Goal: Information Seeking & Learning: Learn about a topic

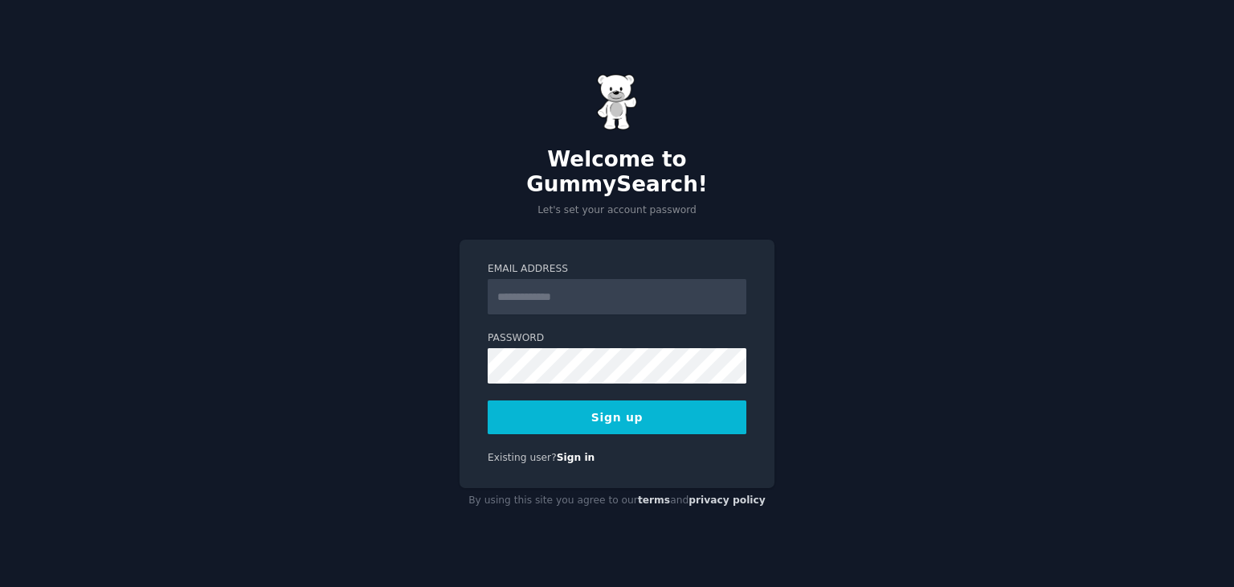
click at [573, 285] on input "Email Address" at bounding box center [617, 296] width 259 height 35
type input "**********"
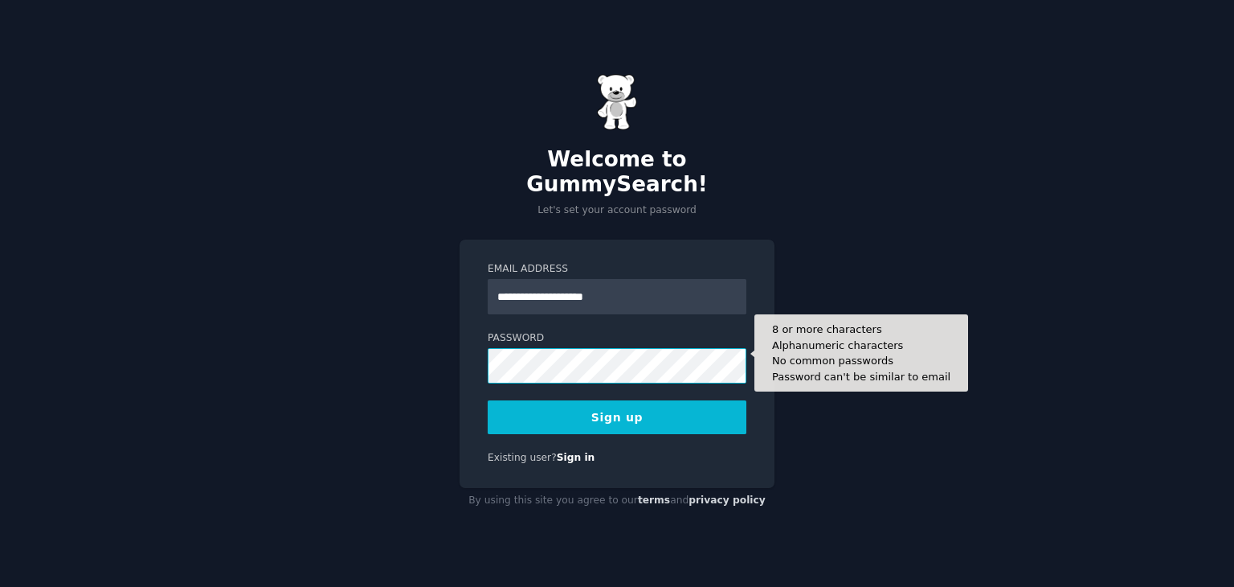
click at [488, 400] on button "Sign up" at bounding box center [617, 417] width 259 height 34
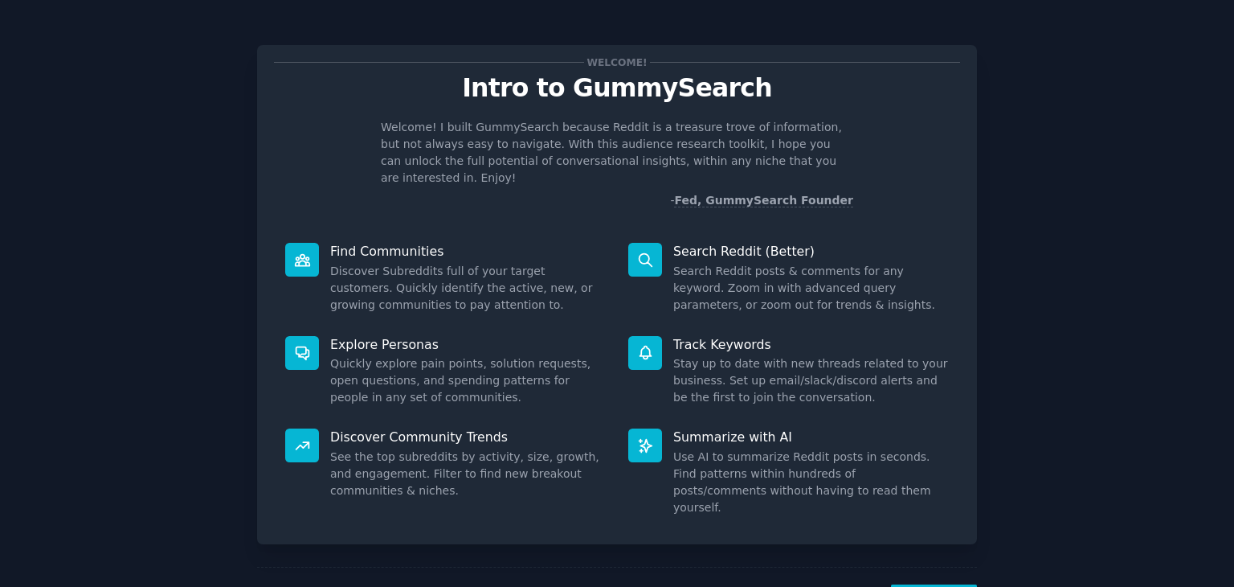
scroll to position [42, 0]
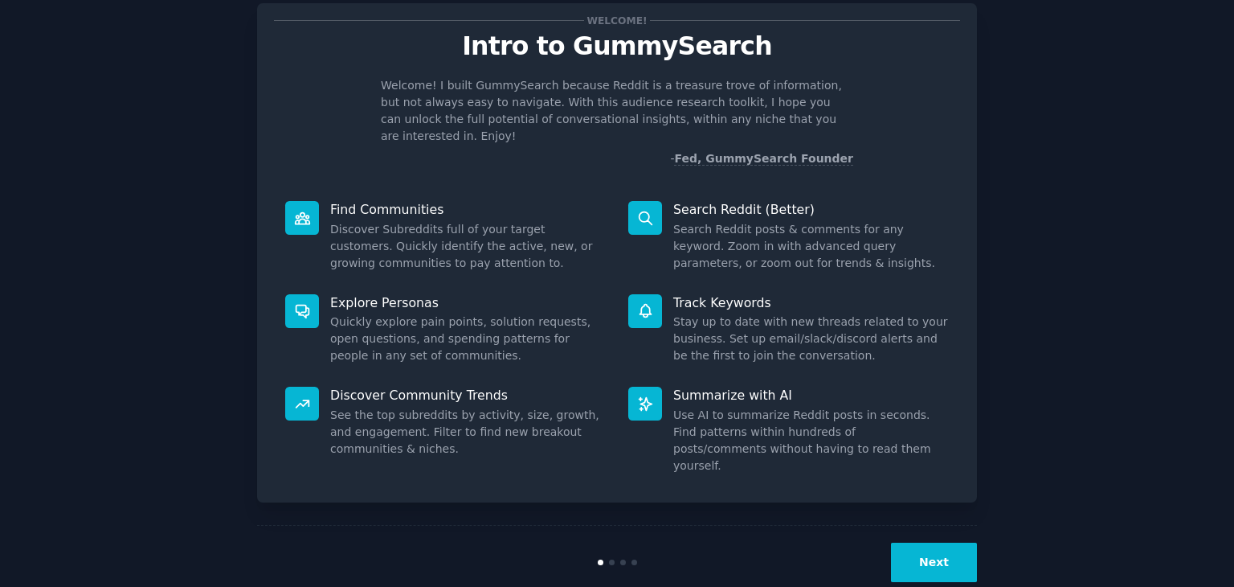
click at [940, 542] on button "Next" at bounding box center [934, 561] width 86 height 39
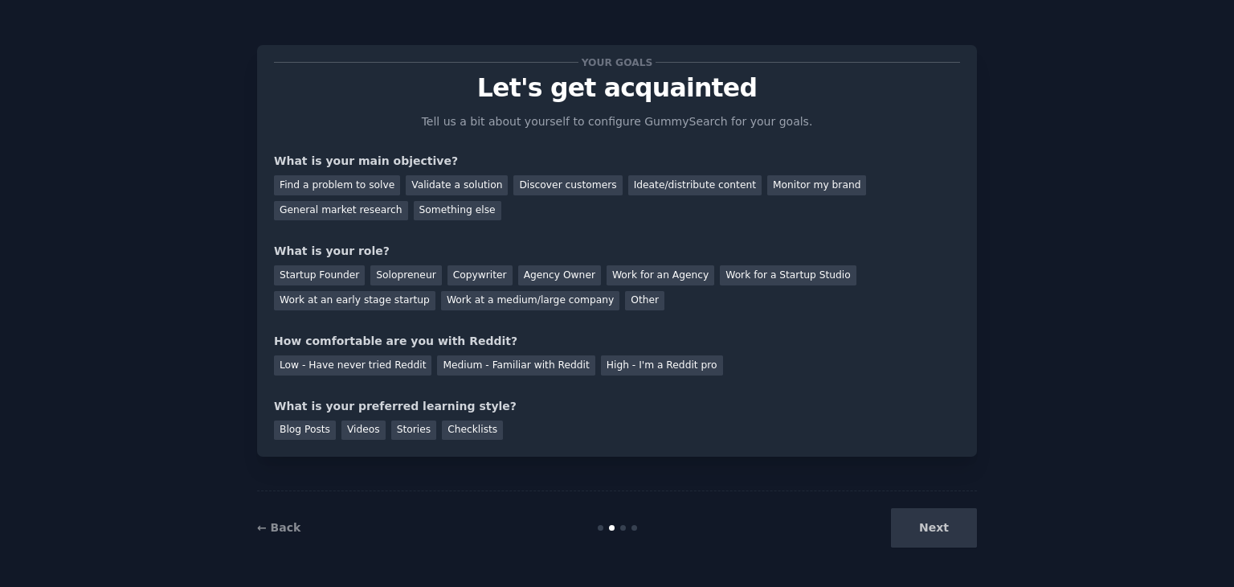
click at [940, 528] on div "Next" at bounding box center [857, 527] width 240 height 39
click at [399, 270] on div "Solopreneur" at bounding box center [405, 275] width 71 height 20
click at [473, 373] on div "Medium - Familiar with Reddit" at bounding box center [516, 365] width 158 height 20
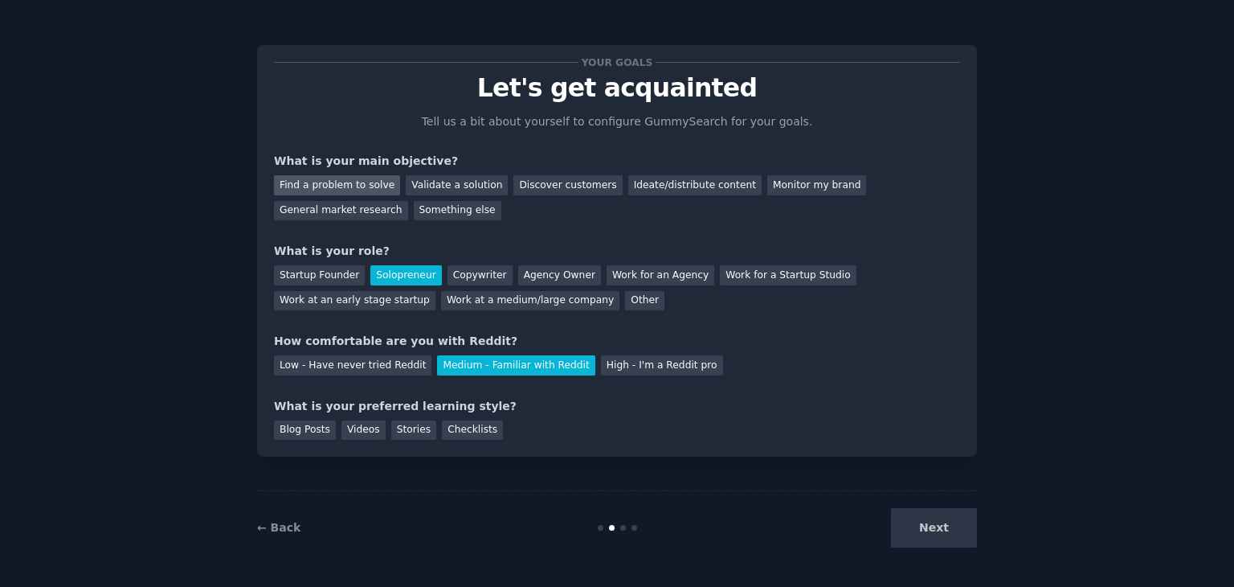
click at [337, 185] on div "Find a problem to solve" at bounding box center [337, 185] width 126 height 20
click at [468, 184] on div "Validate a solution" at bounding box center [457, 185] width 102 height 20
click at [408, 201] on div "General market research" at bounding box center [341, 211] width 134 height 20
click at [927, 534] on div "Next" at bounding box center [857, 527] width 240 height 39
click at [450, 431] on div "Checklists" at bounding box center [472, 430] width 61 height 20
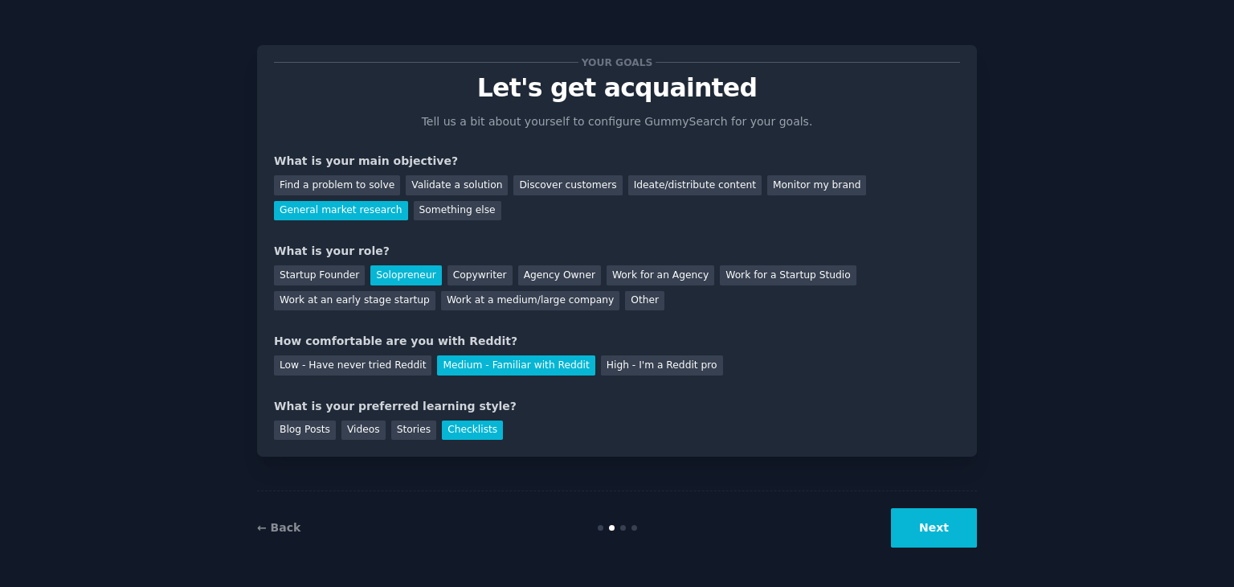
click at [952, 531] on button "Next" at bounding box center [934, 527] width 86 height 39
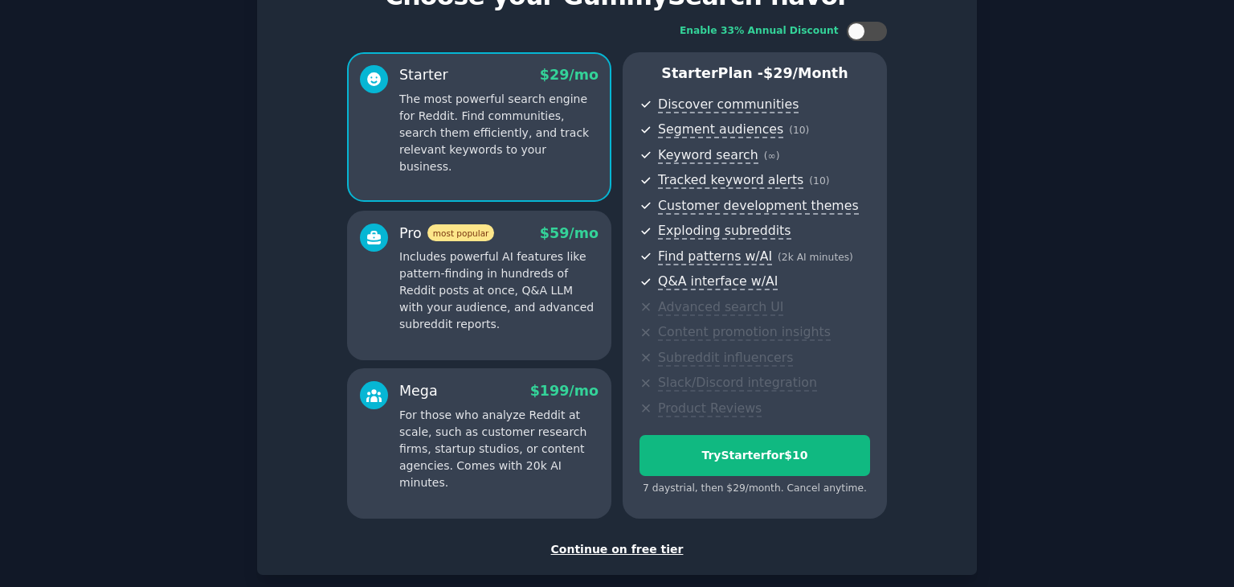
scroll to position [175, 0]
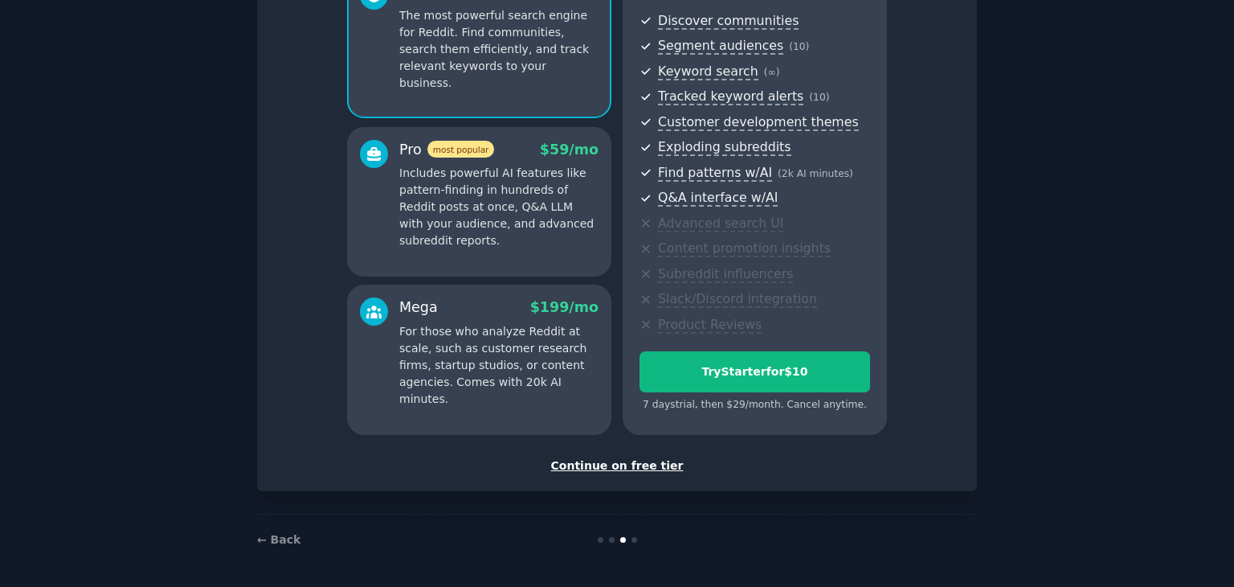
click at [588, 464] on div "Continue on free tier" at bounding box center [617, 465] width 686 height 17
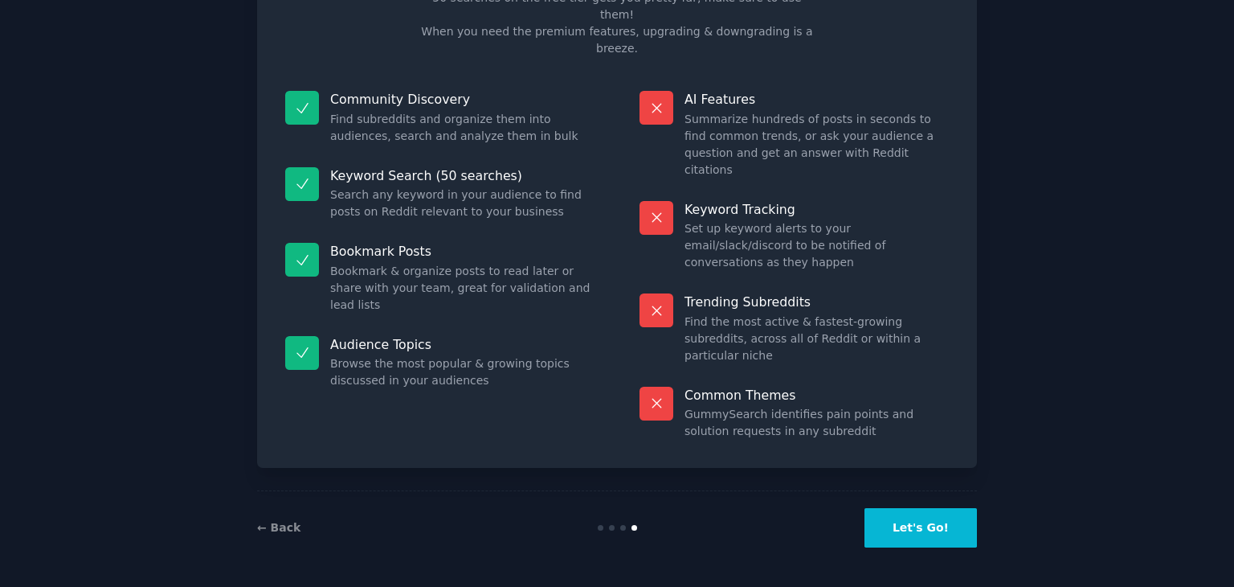
scroll to position [39, 0]
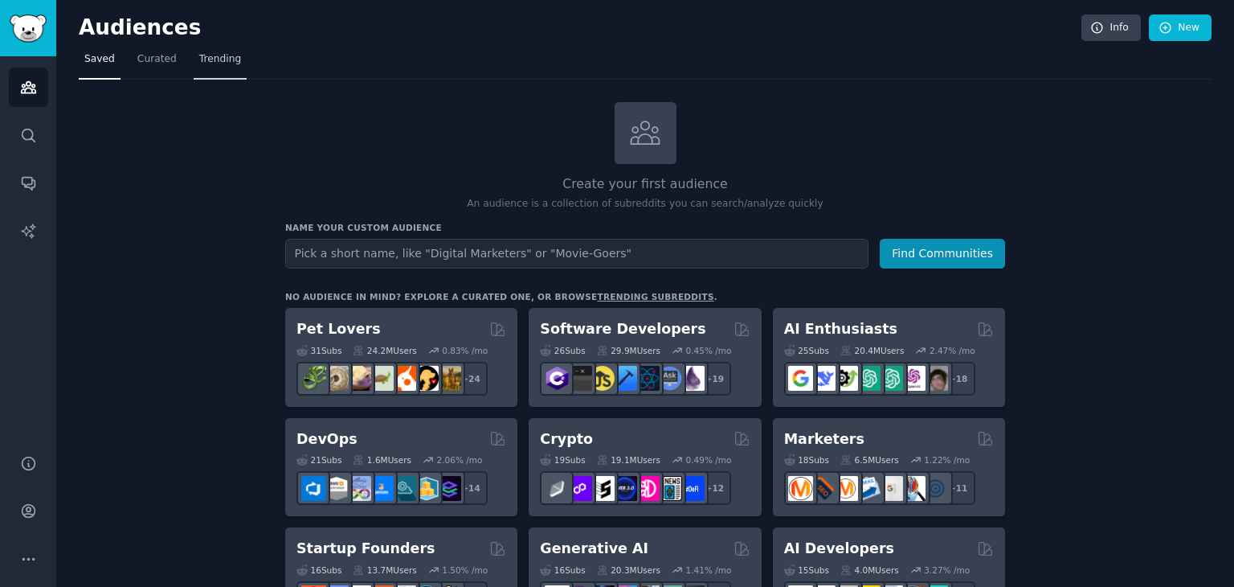
click at [201, 63] on span "Trending" at bounding box center [220, 59] width 42 height 14
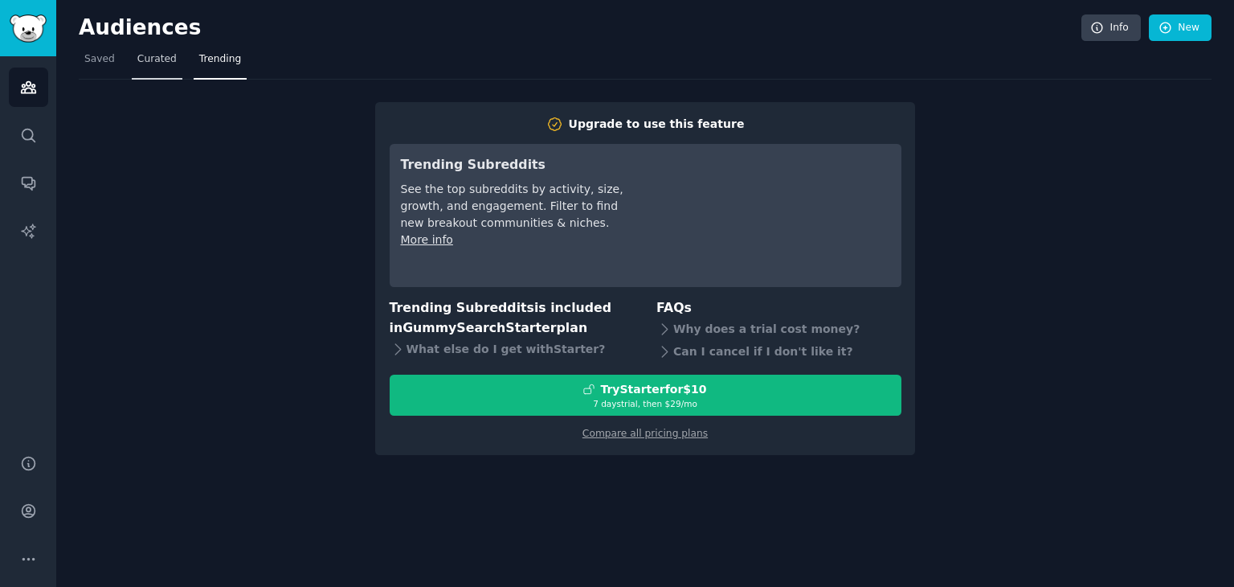
click at [158, 63] on span "Curated" at bounding box center [156, 59] width 39 height 14
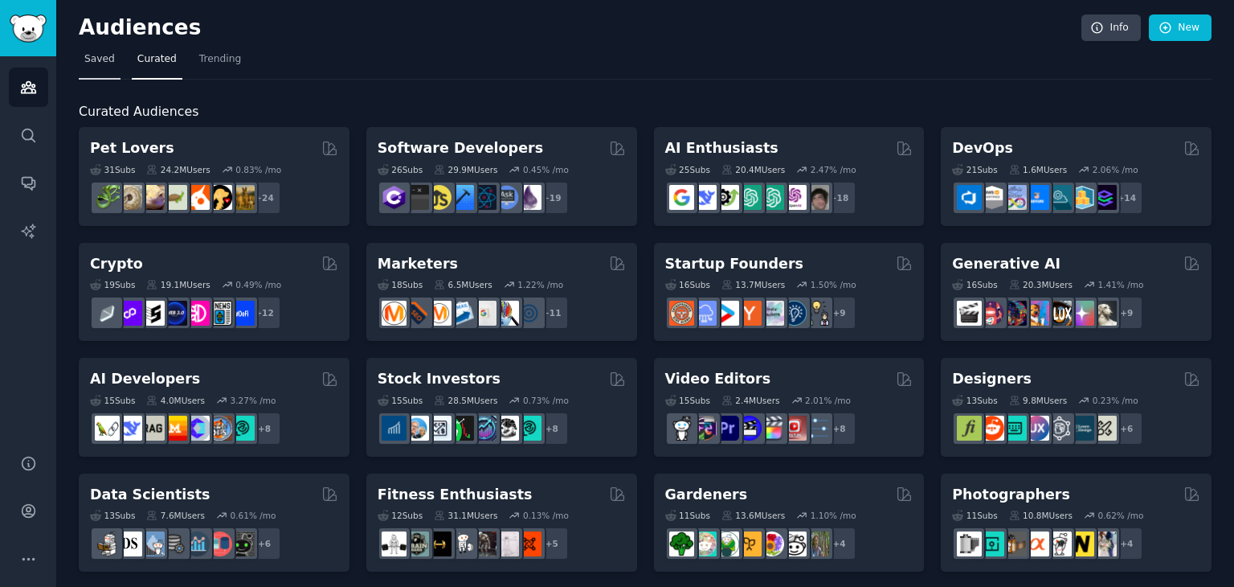
click at [94, 68] on link "Saved" at bounding box center [100, 63] width 42 height 33
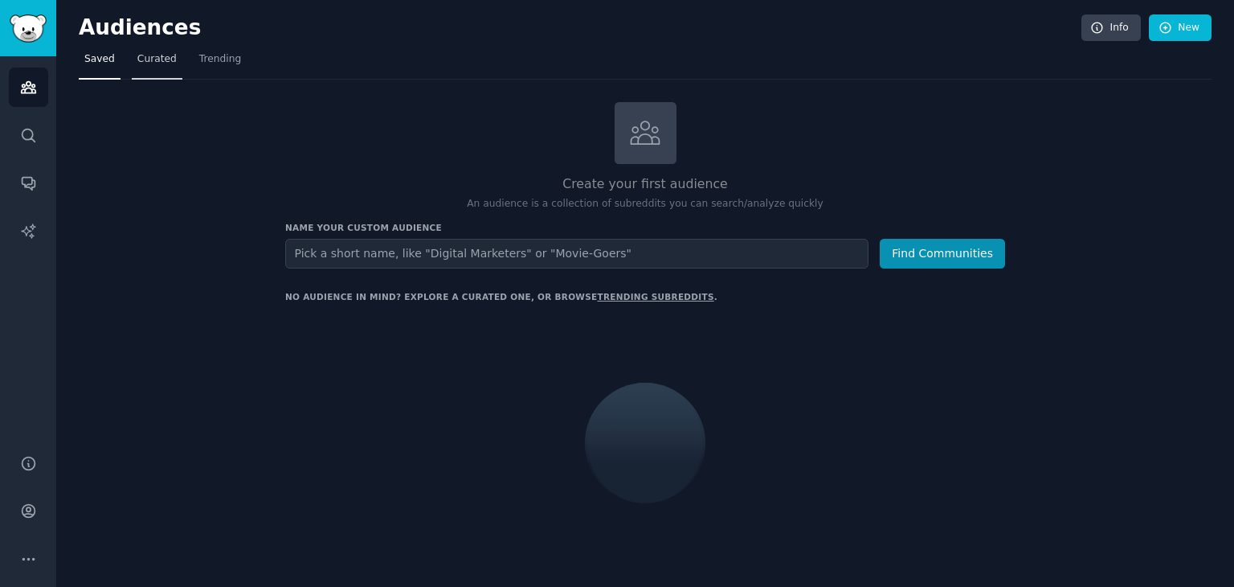
click at [141, 54] on span "Curated" at bounding box center [156, 59] width 39 height 14
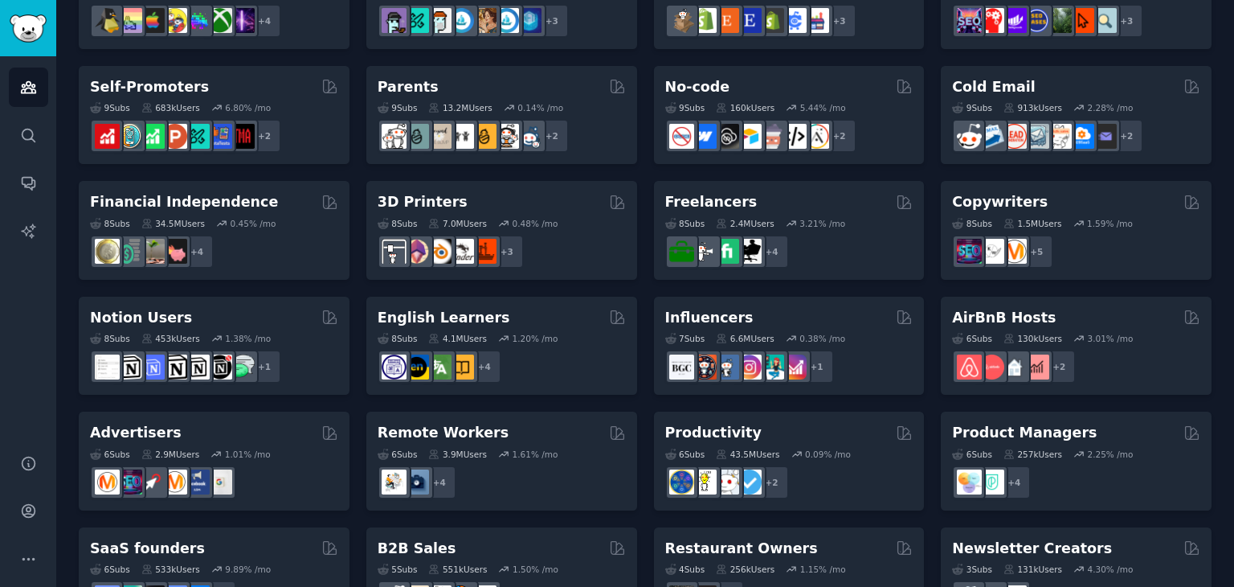
scroll to position [698, 0]
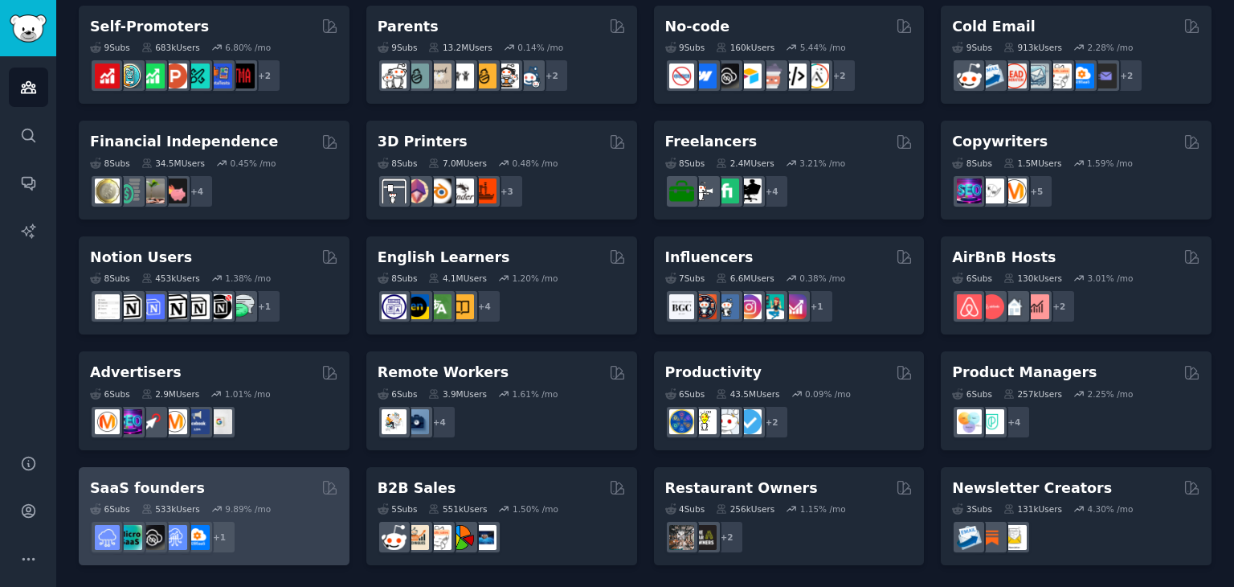
click at [159, 478] on h2 "SaaS founders" at bounding box center [147, 488] width 115 height 20
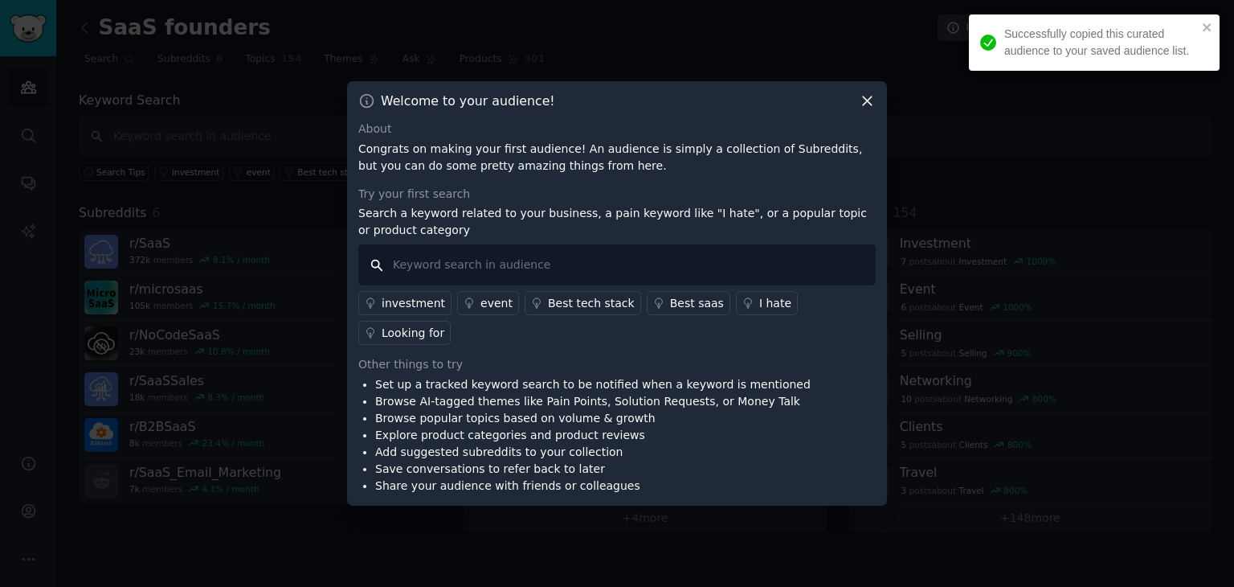
click at [514, 276] on input "text" at bounding box center [617, 264] width 518 height 41
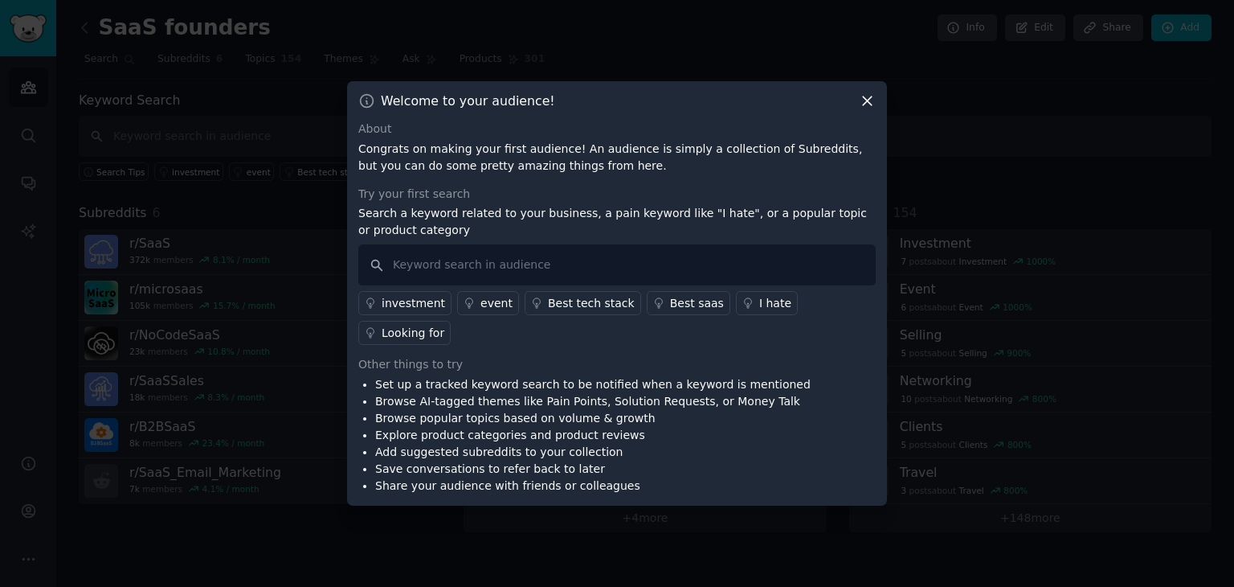
click at [868, 106] on icon at bounding box center [867, 101] width 9 height 9
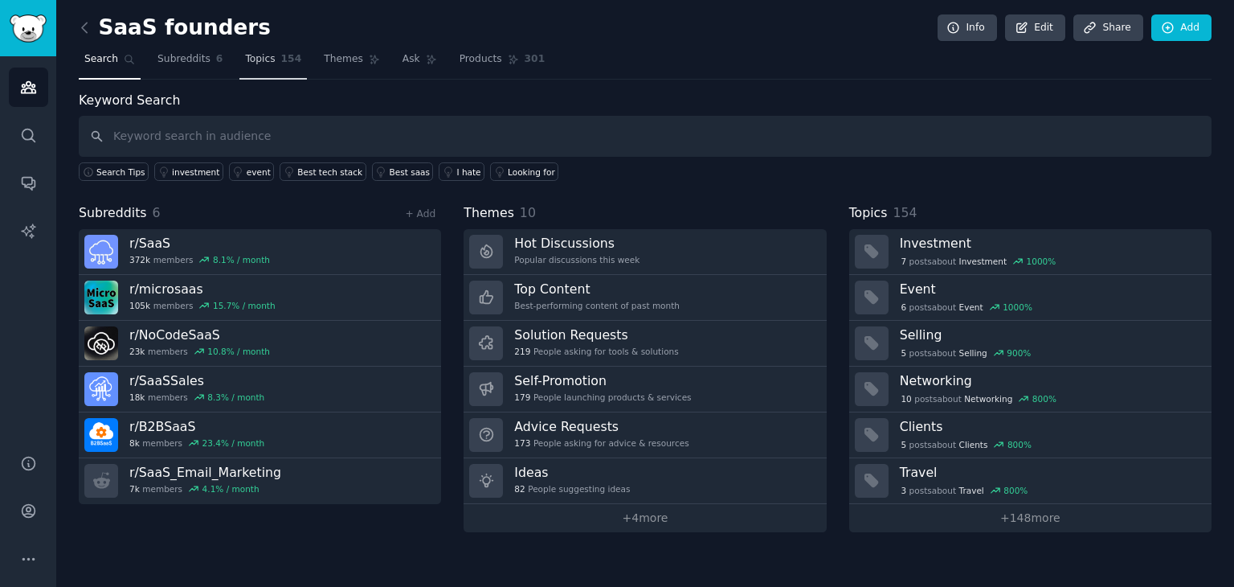
click at [257, 70] on link "Topics 154" at bounding box center [273, 63] width 68 height 33
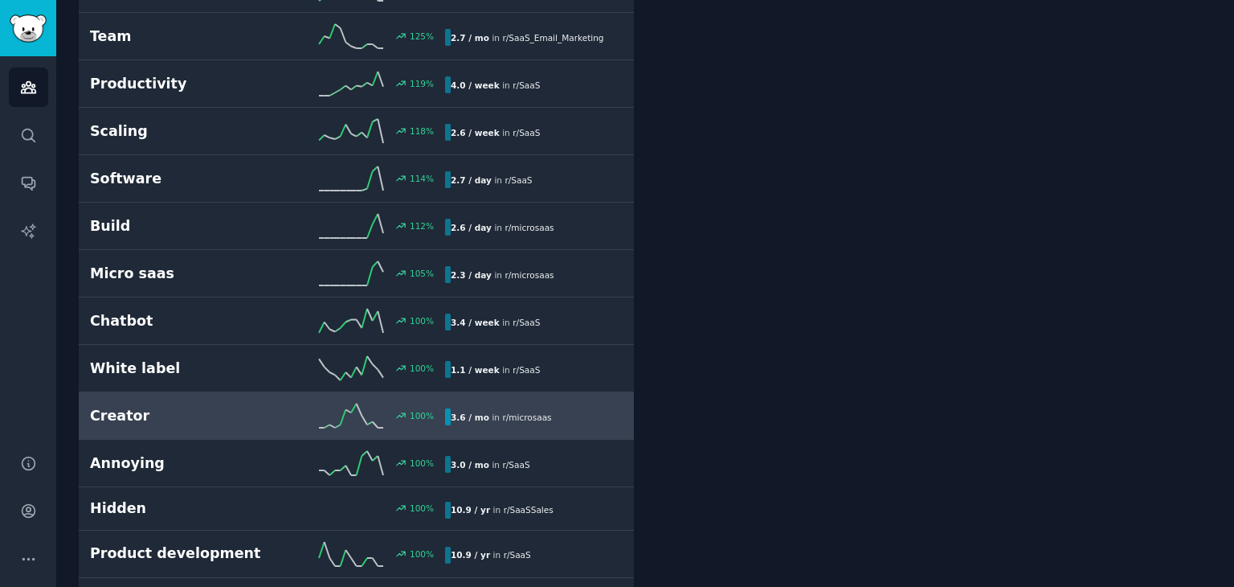
scroll to position [1626, 0]
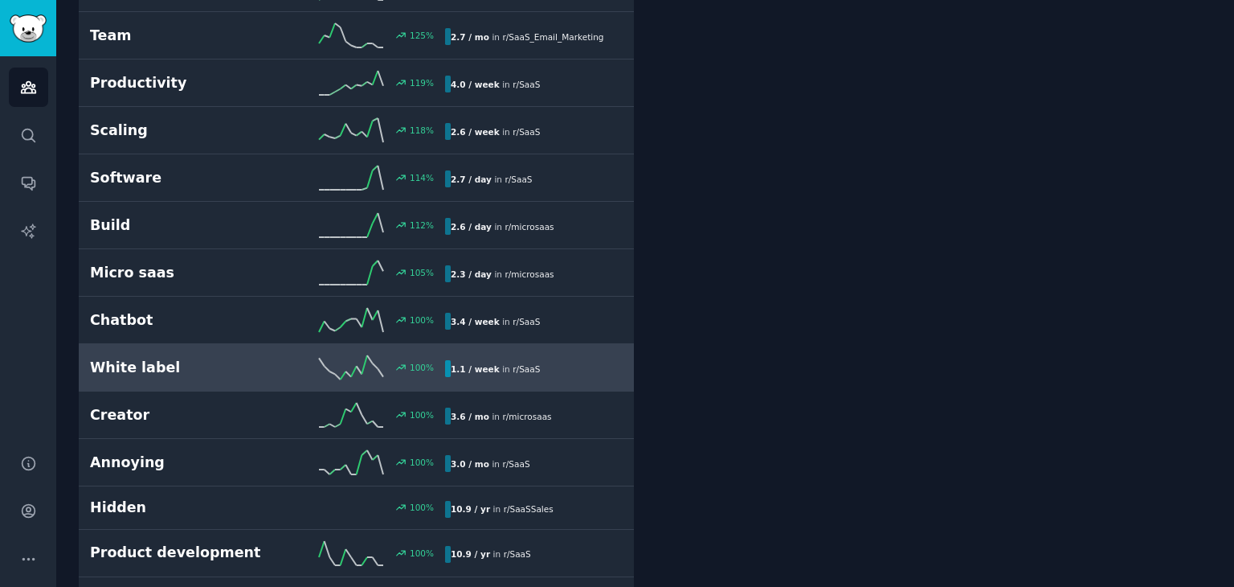
click at [174, 371] on div "White label 100 % 1.1 / week in r/ SaaS" at bounding box center [356, 367] width 533 height 24
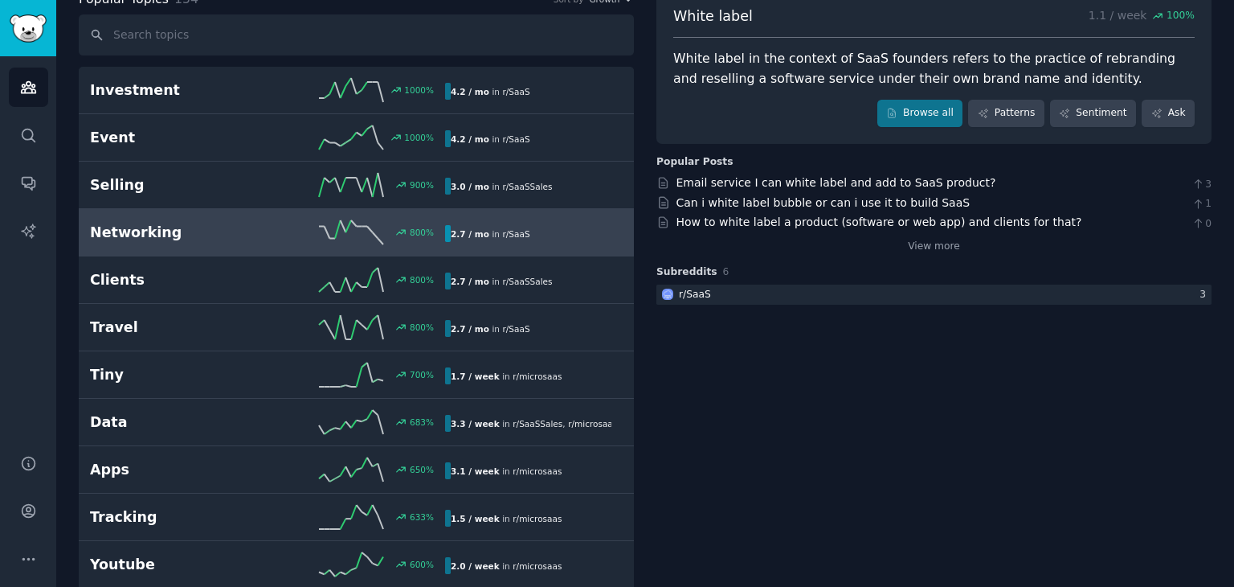
scroll to position [102, 0]
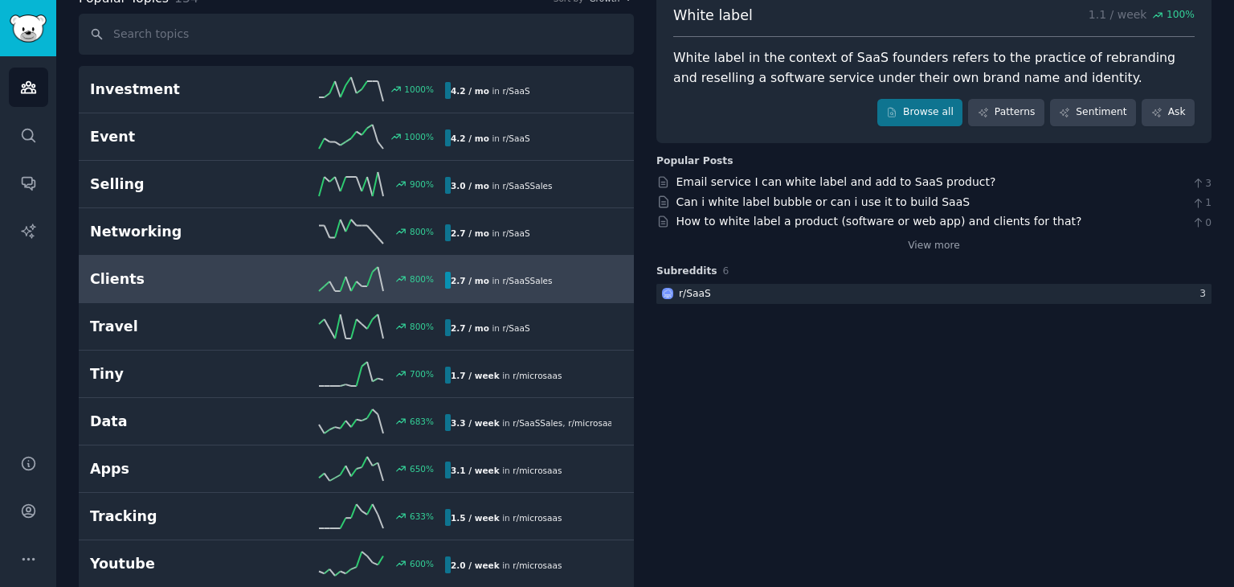
click at [149, 283] on h2 "Clients" at bounding box center [179, 279] width 178 height 20
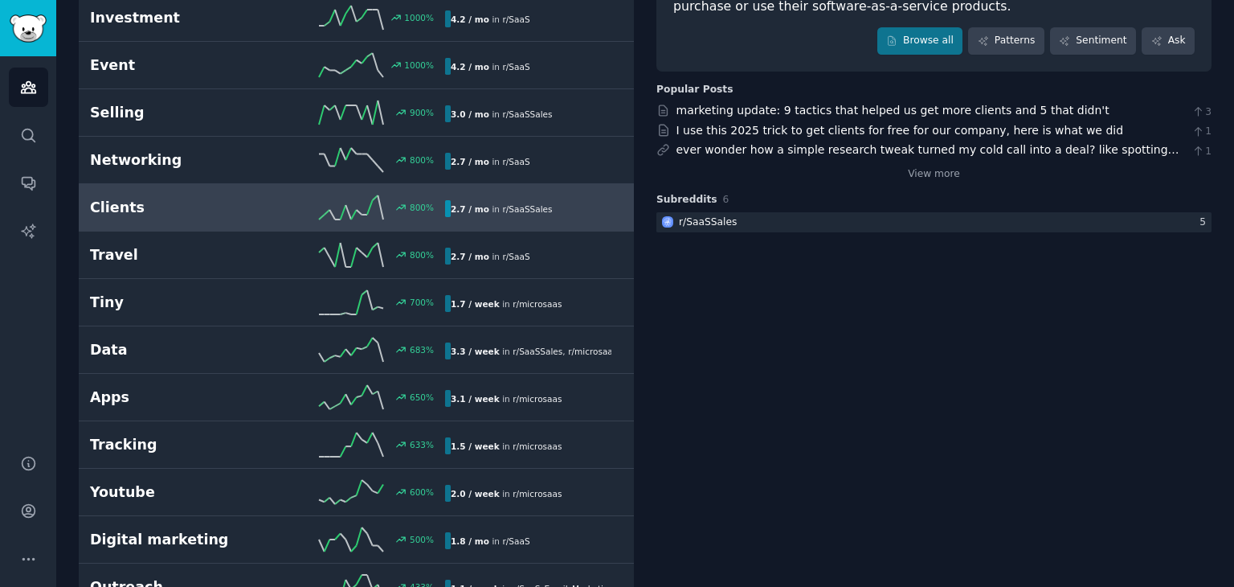
scroll to position [29, 0]
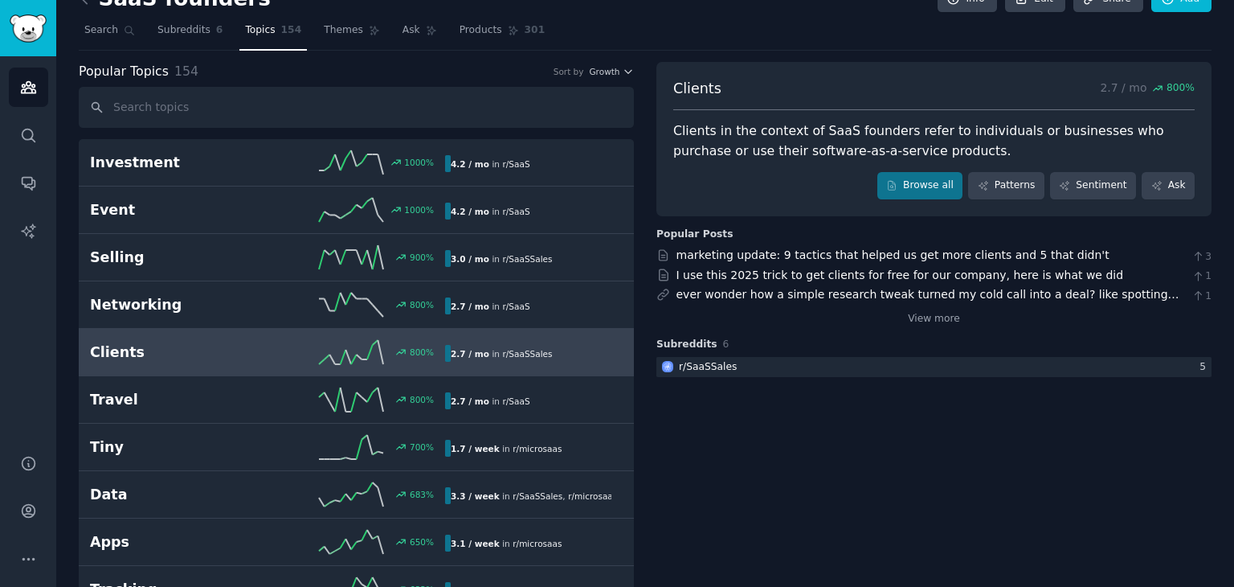
drag, startPoint x: 170, startPoint y: 64, endPoint x: 174, endPoint y: 51, distance: 13.3
click at [181, 39] on link "Subreddits 6" at bounding box center [190, 34] width 76 height 33
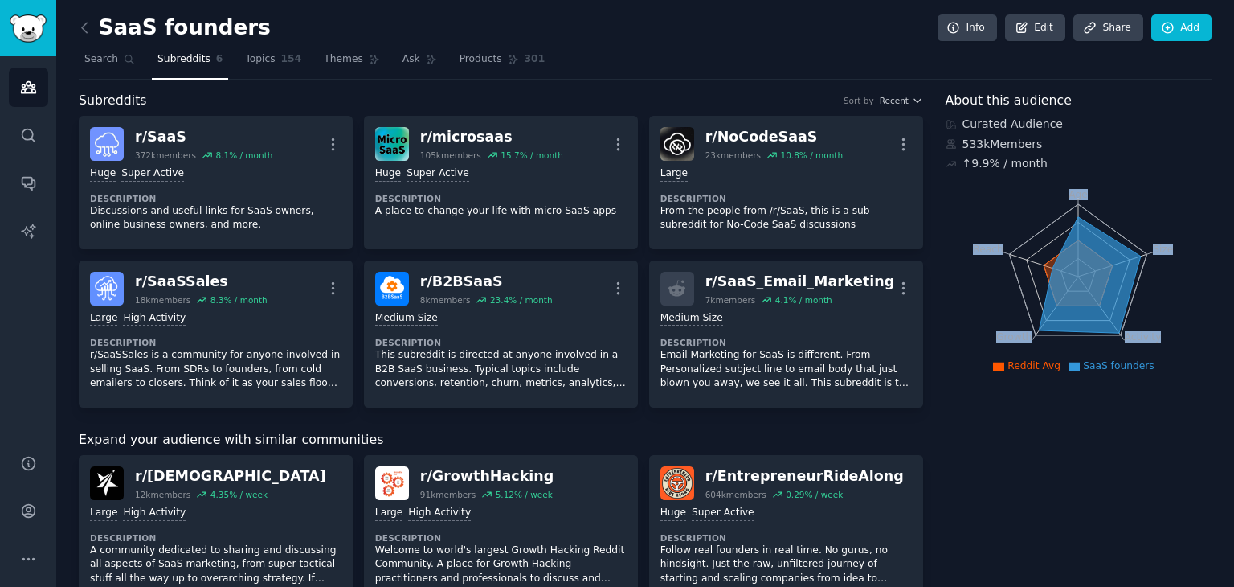
drag, startPoint x: 1019, startPoint y: 257, endPoint x: 1042, endPoint y: 264, distance: 23.6
click at [1042, 264] on icon "Age Size Activity Growth Reach" at bounding box center [1078, 276] width 265 height 203
click at [1044, 264] on icon at bounding box center [1078, 272] width 69 height 65
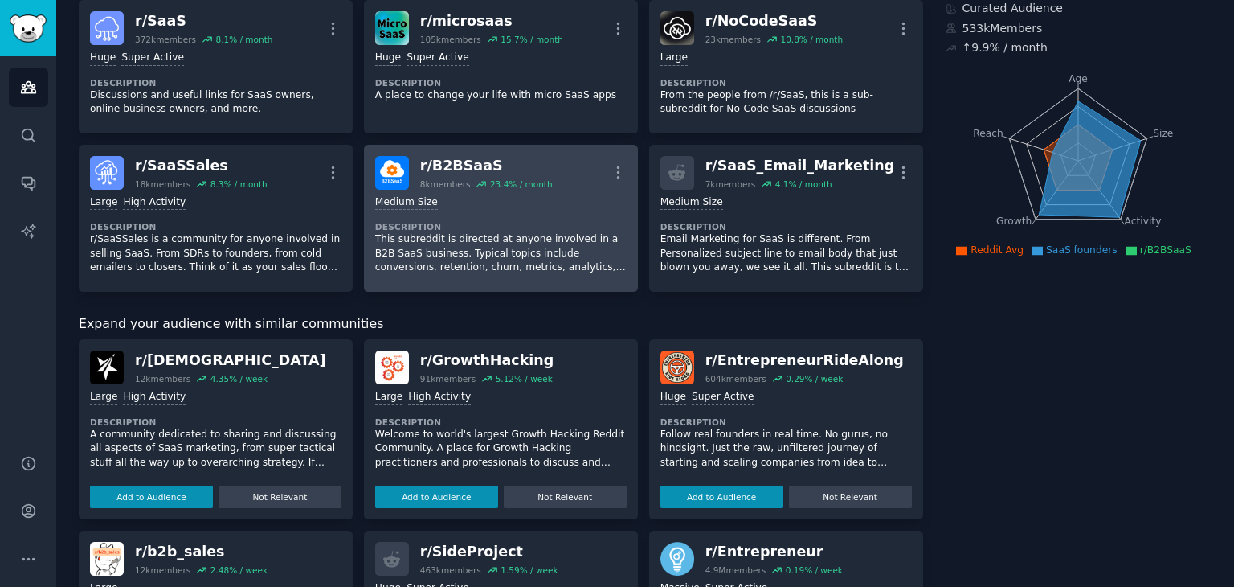
scroll to position [115, 0]
click at [449, 165] on div "r/ B2BSaaS" at bounding box center [486, 167] width 133 height 20
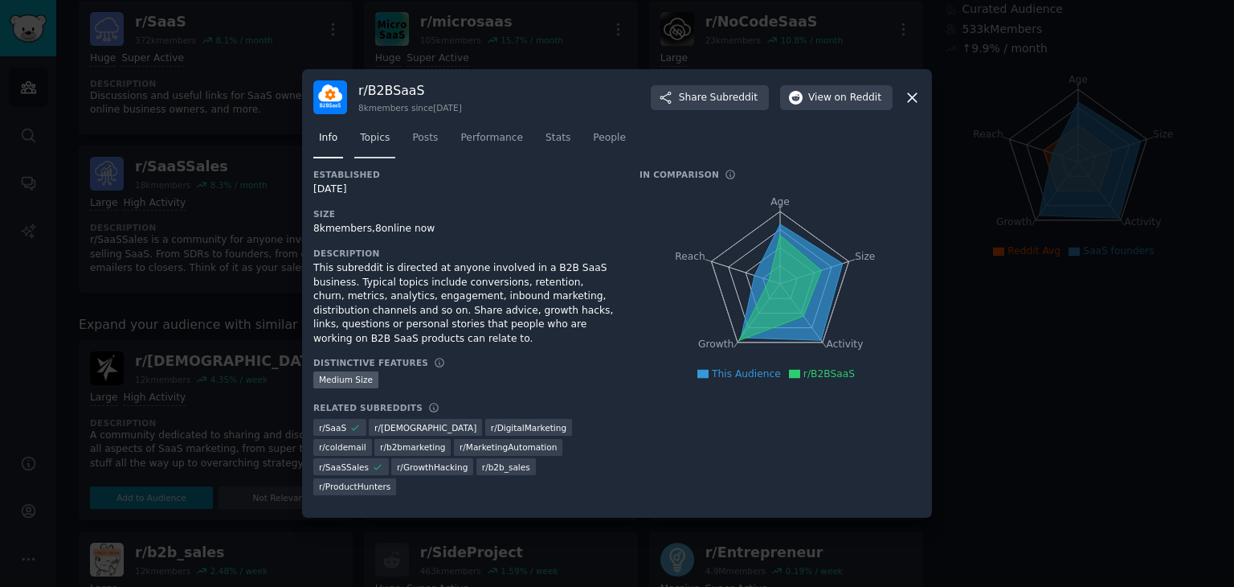
click at [355, 158] on link "Topics" at bounding box center [374, 141] width 41 height 33
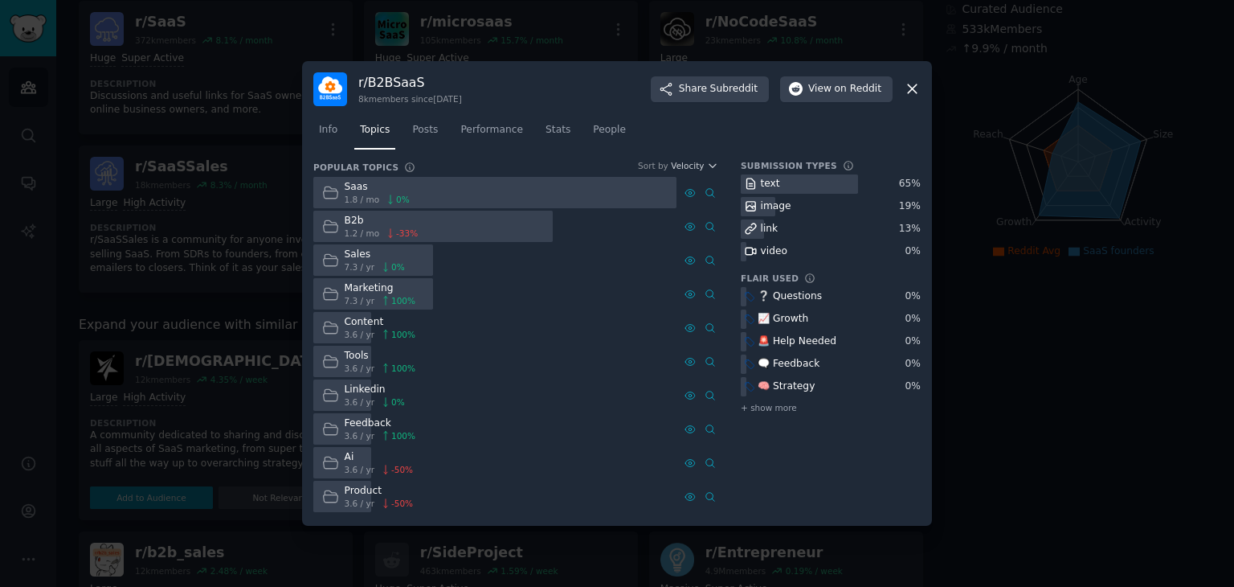
click at [350, 364] on span "3.6 / yr" at bounding box center [360, 367] width 30 height 11
click at [330, 368] on icon at bounding box center [330, 361] width 17 height 17
click at [399, 362] on span "100 %" at bounding box center [403, 367] width 24 height 11
click at [912, 88] on icon at bounding box center [912, 89] width 9 height 9
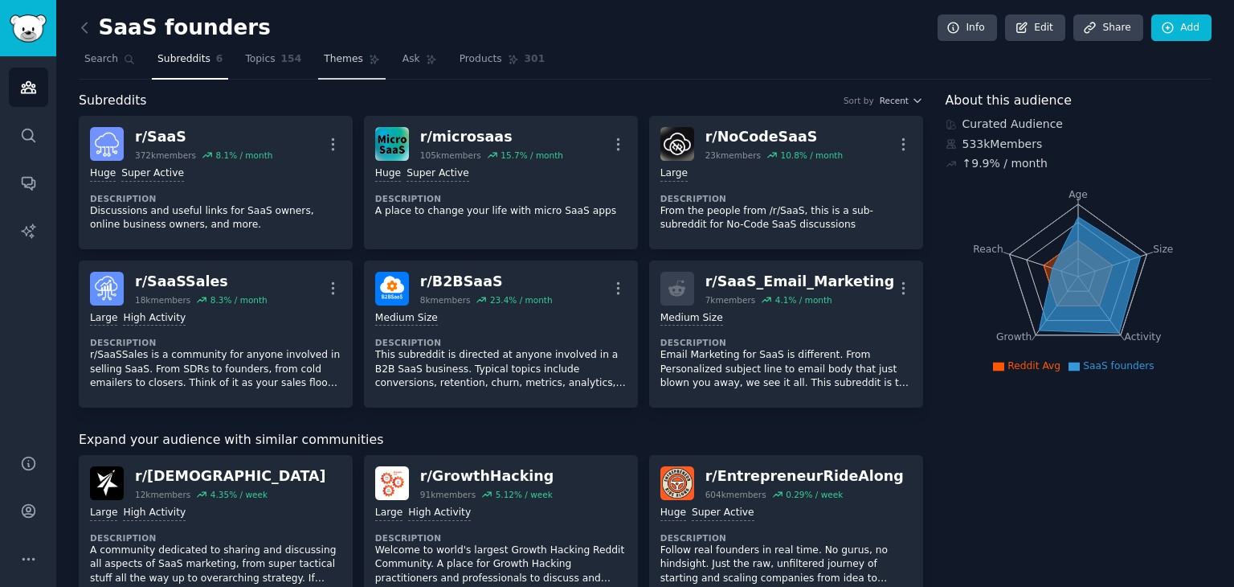
click at [332, 67] on link "Themes" at bounding box center [352, 63] width 68 height 33
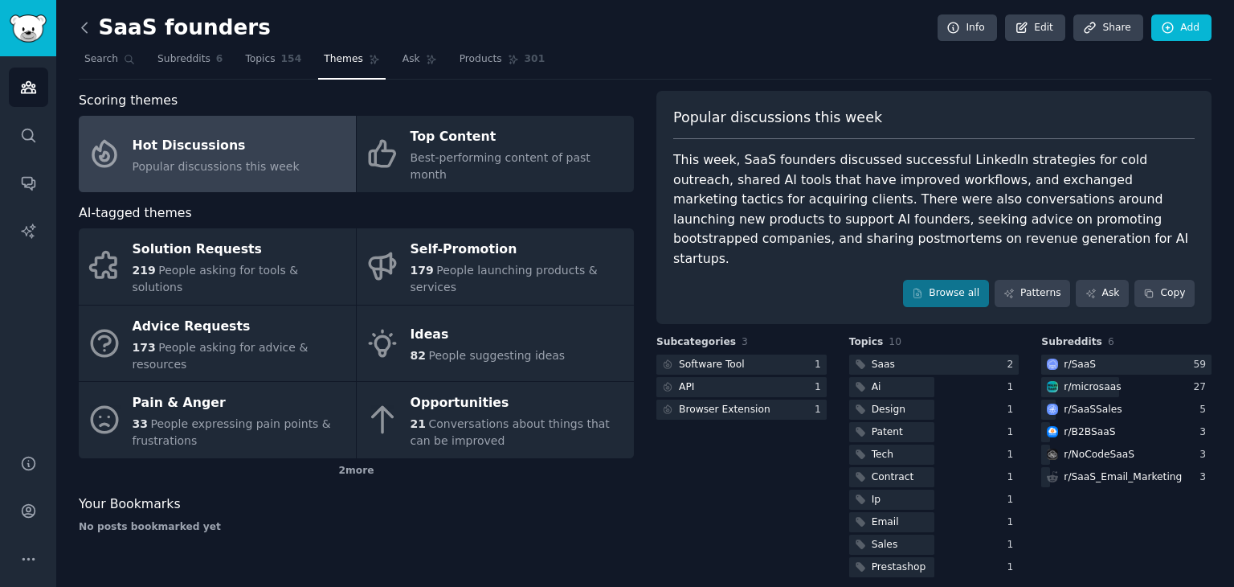
click at [83, 31] on icon at bounding box center [84, 27] width 17 height 17
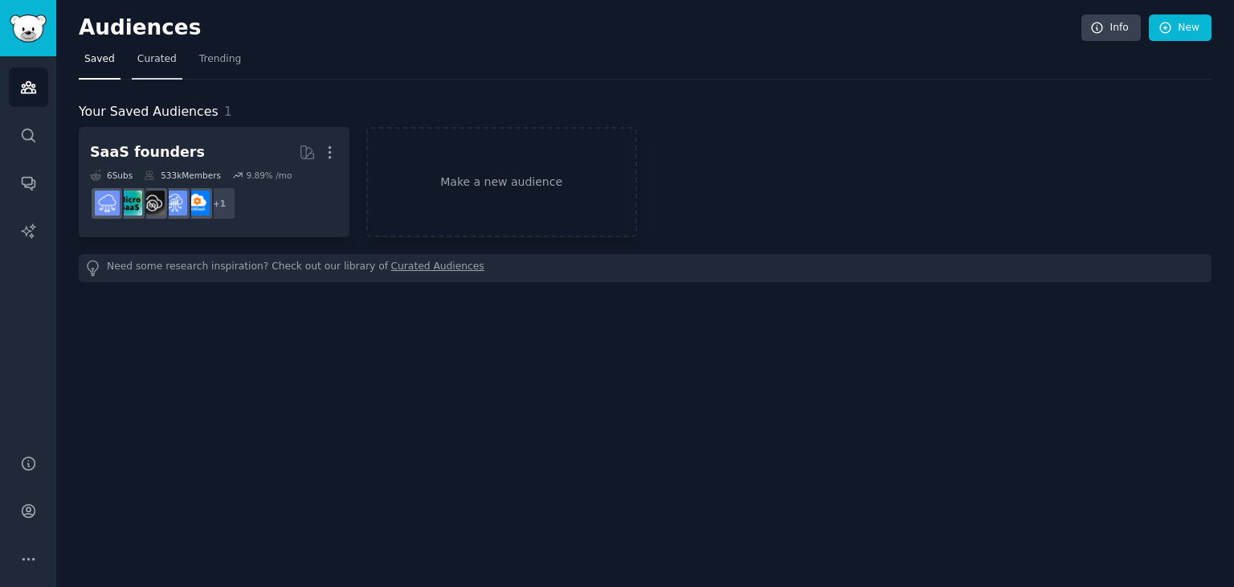
click at [161, 59] on span "Curated" at bounding box center [156, 59] width 39 height 14
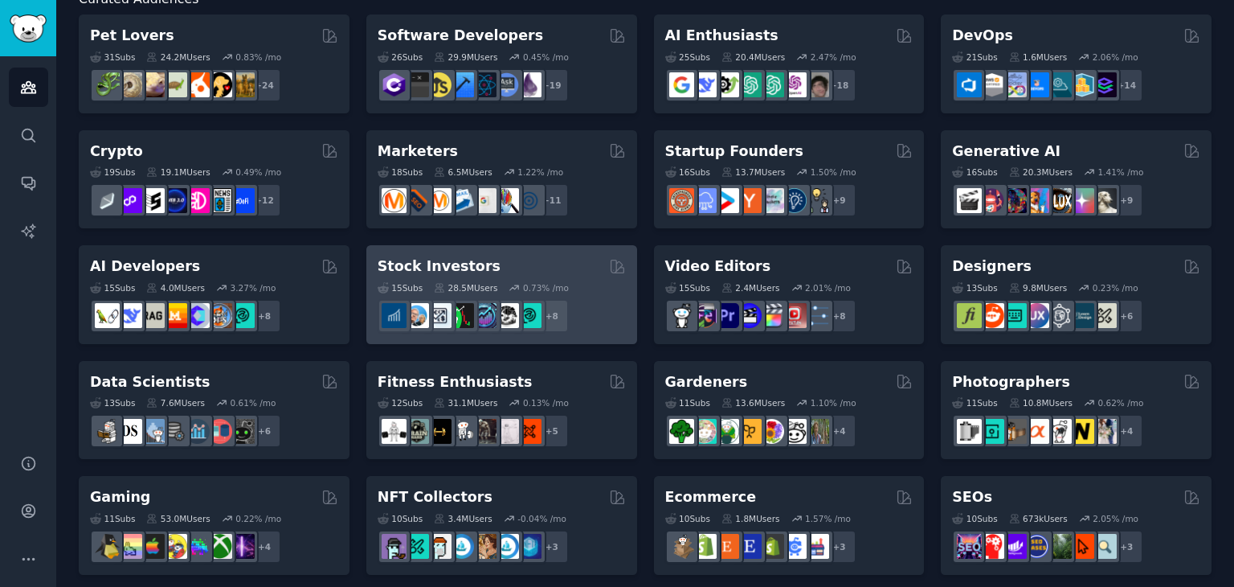
scroll to position [138, 0]
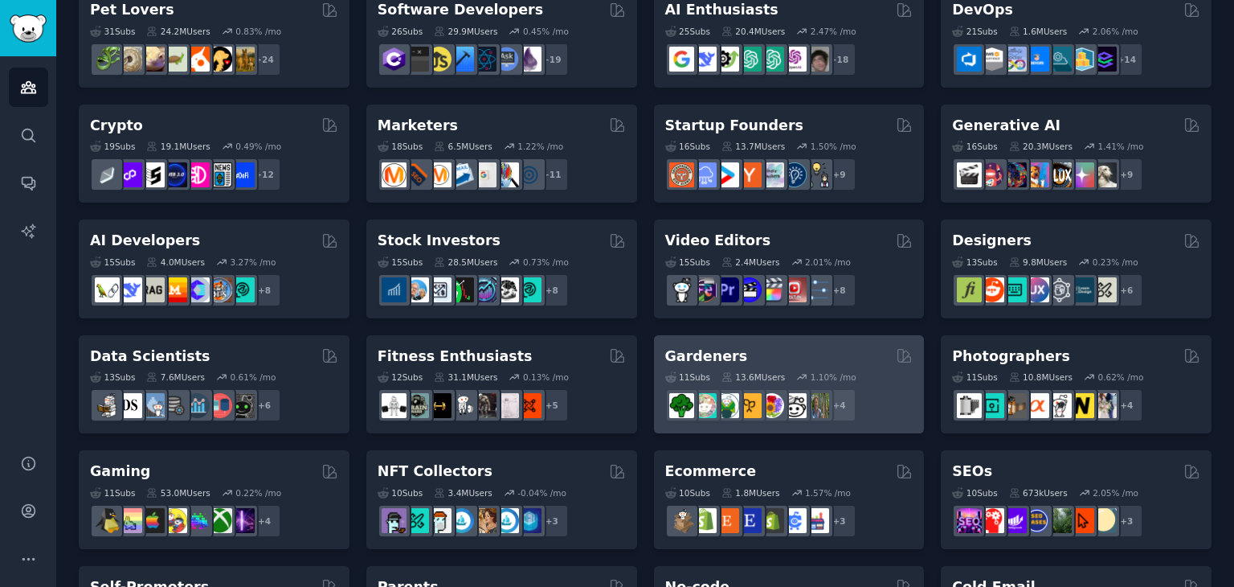
click at [706, 347] on h2 "Gardeners" at bounding box center [706, 356] width 83 height 20
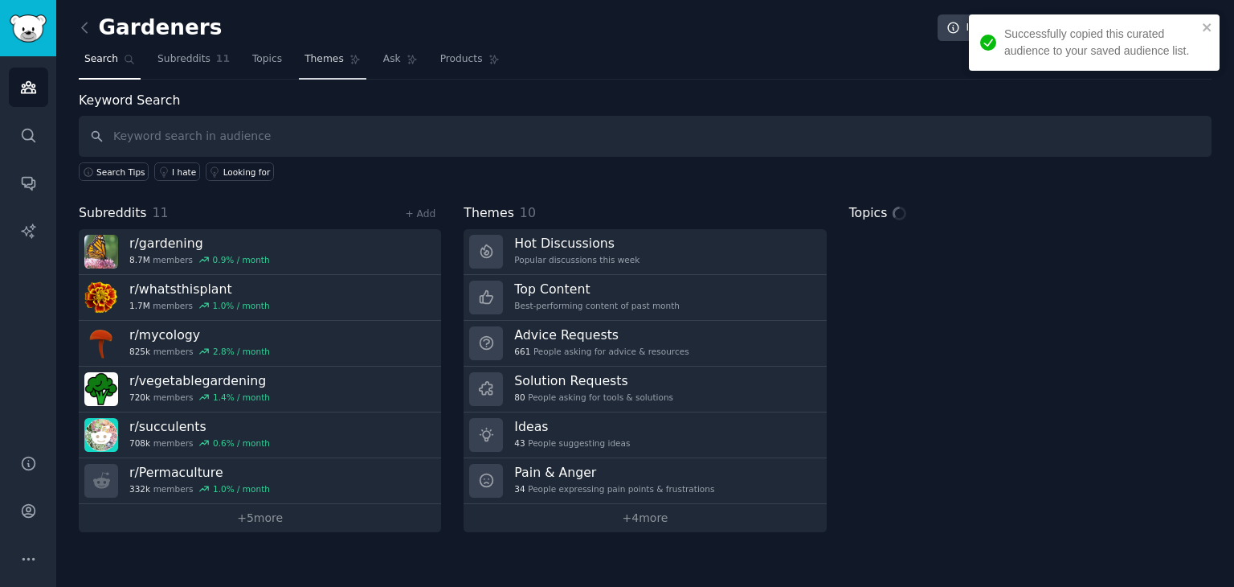
click at [322, 65] on span "Themes" at bounding box center [324, 59] width 39 height 14
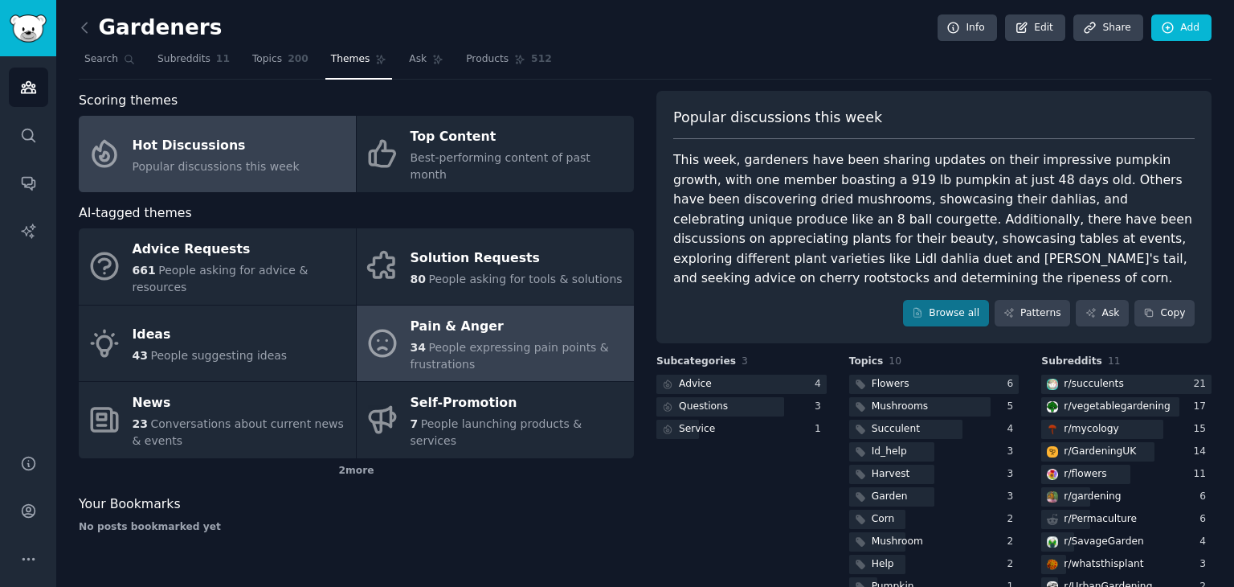
scroll to position [36, 0]
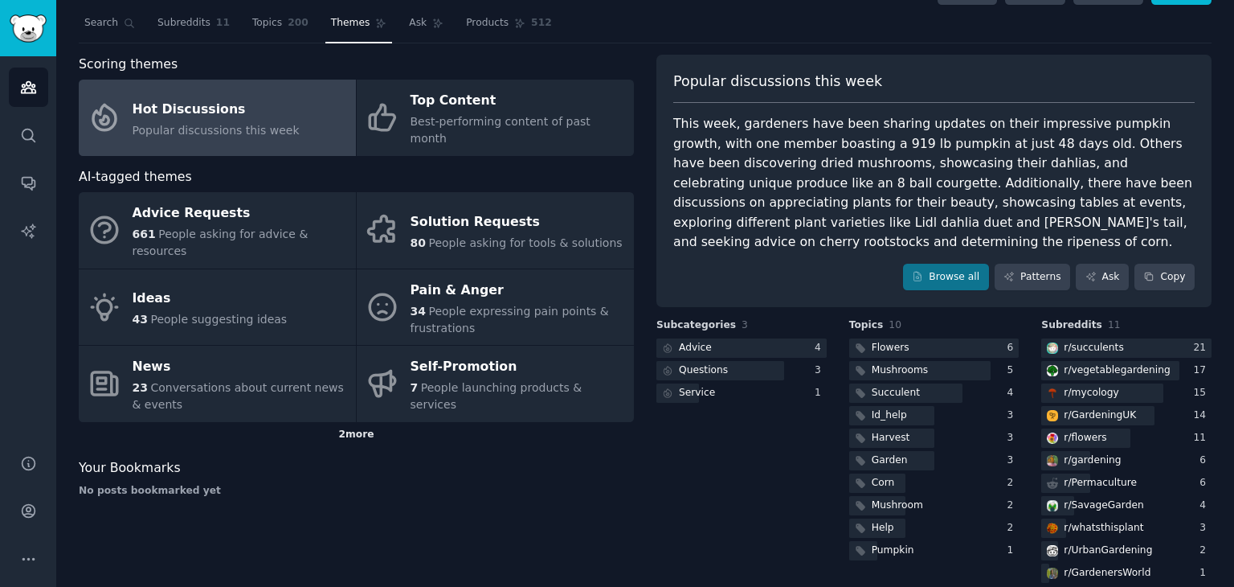
click at [363, 422] on div "2 more" at bounding box center [356, 435] width 555 height 26
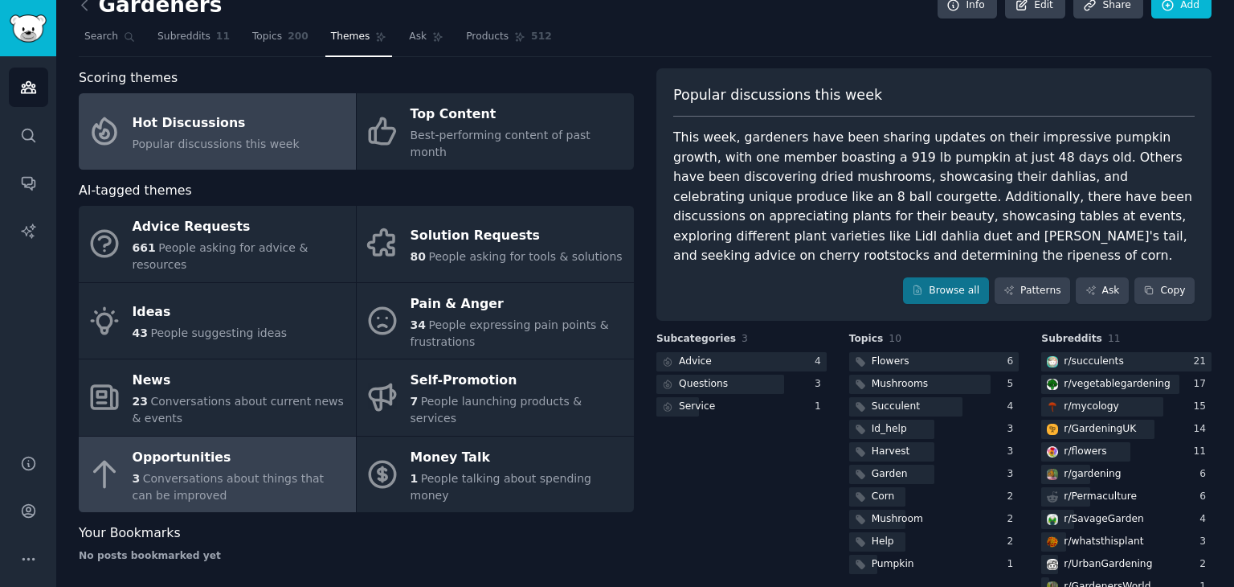
scroll to position [0, 0]
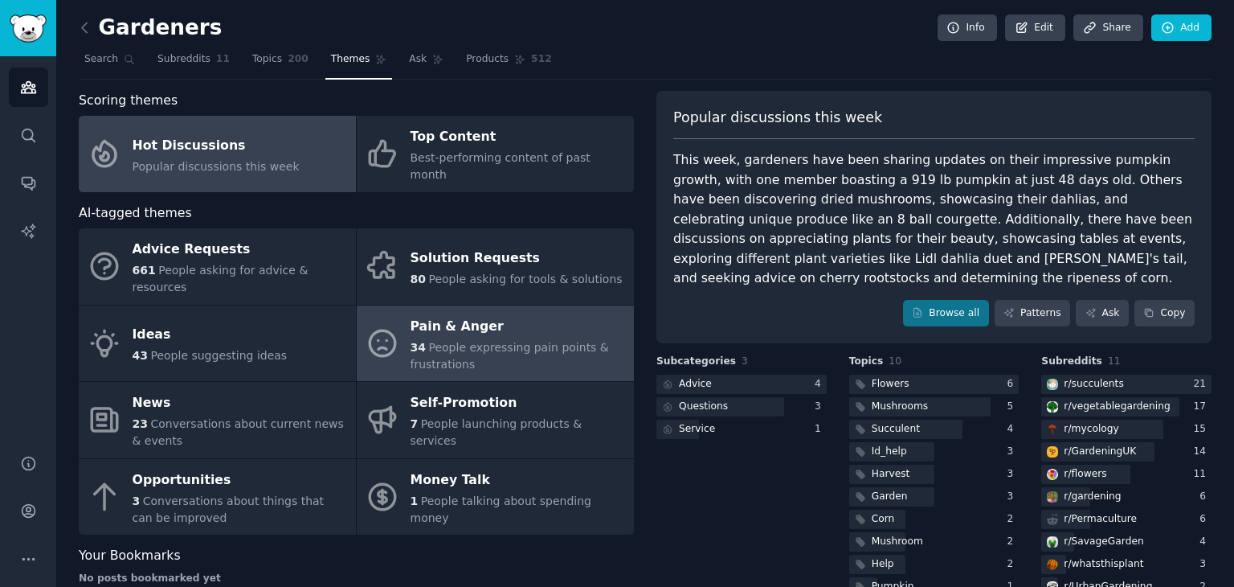
click at [466, 341] on span "People expressing pain points & frustrations" at bounding box center [510, 356] width 199 height 30
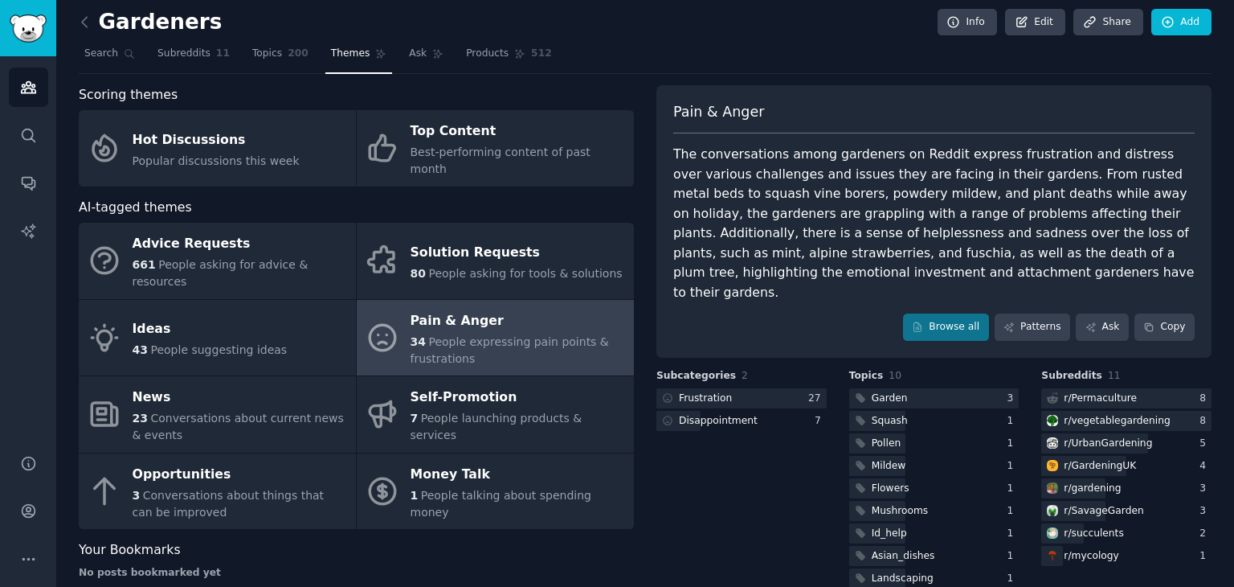
scroll to position [9, 0]
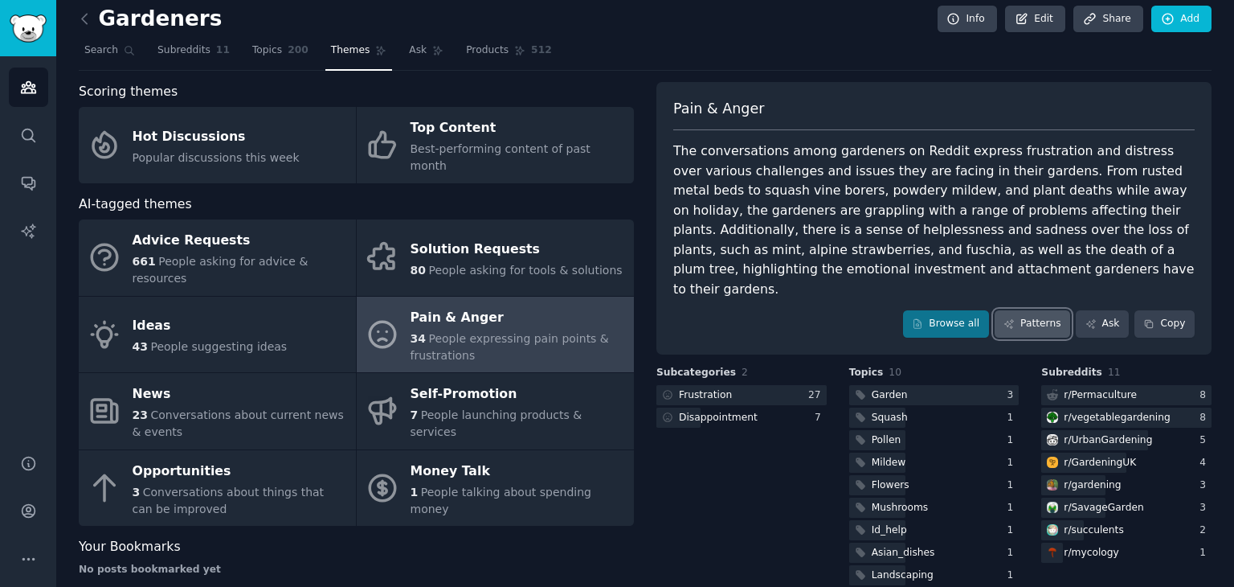
click at [1046, 313] on link "Patterns" at bounding box center [1033, 323] width 76 height 27
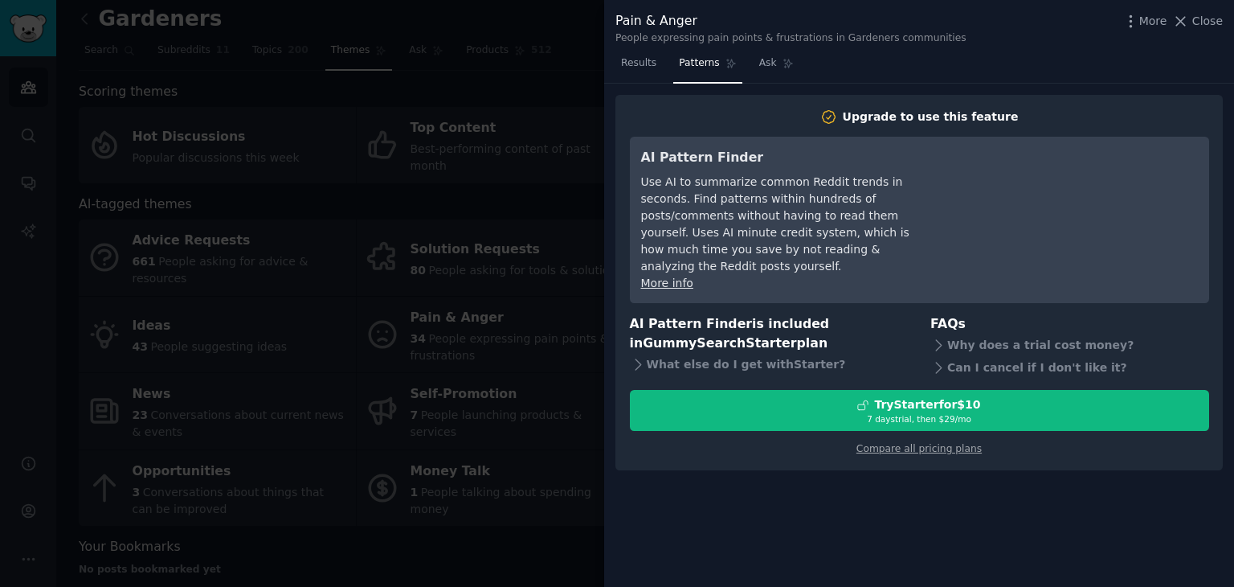
click at [546, 25] on div at bounding box center [617, 293] width 1234 height 587
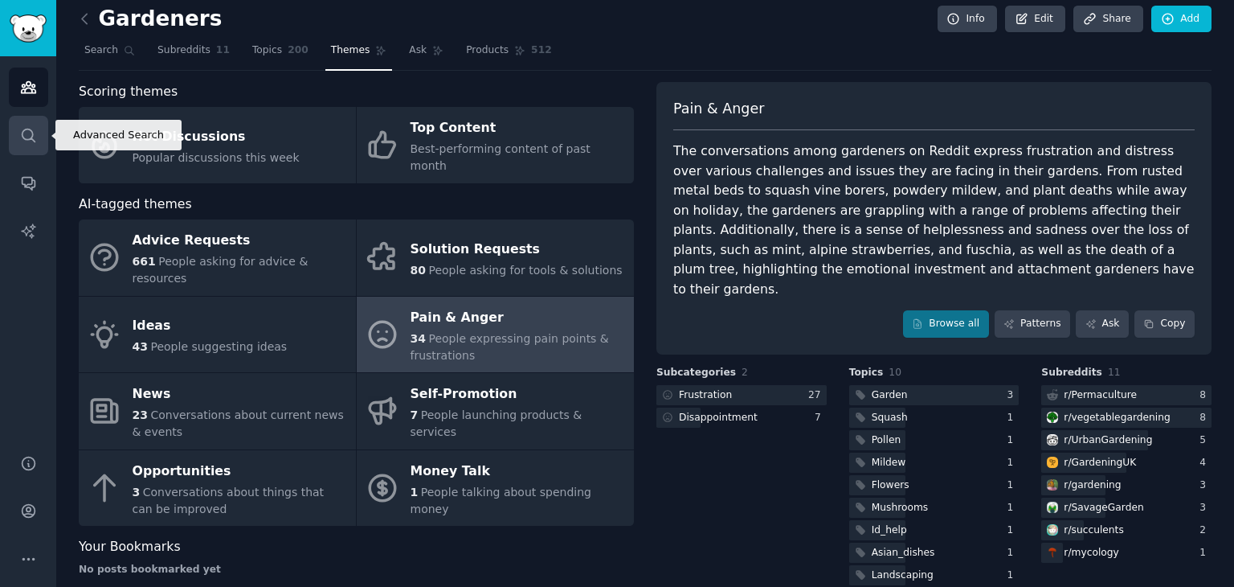
click at [27, 122] on link "Search" at bounding box center [28, 135] width 39 height 39
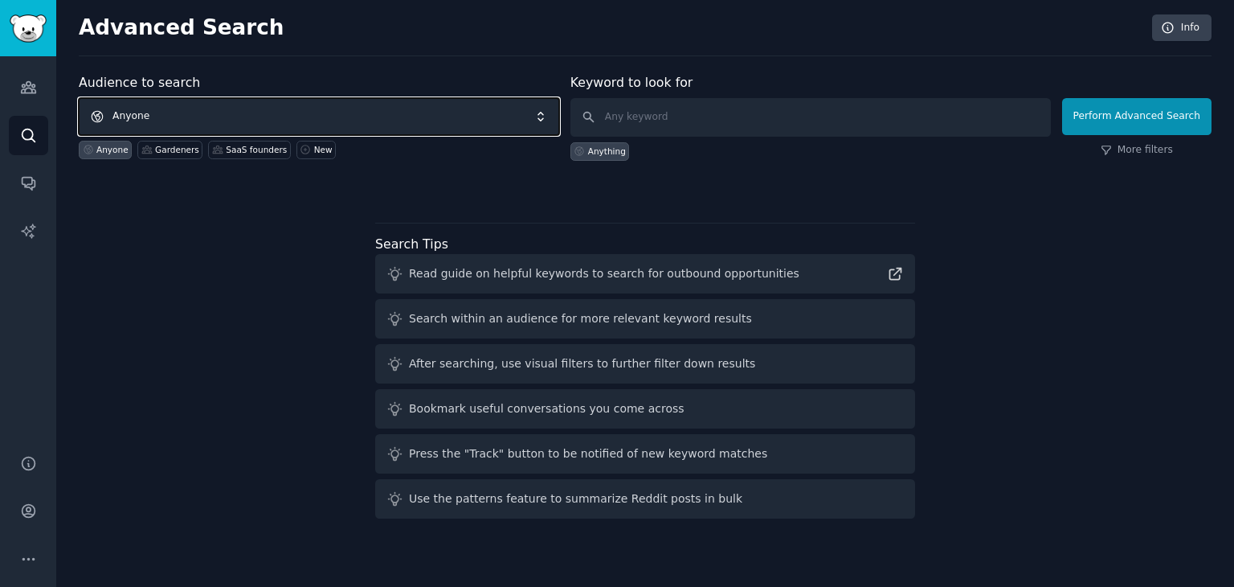
click at [156, 120] on span "Anyone" at bounding box center [319, 116] width 481 height 37
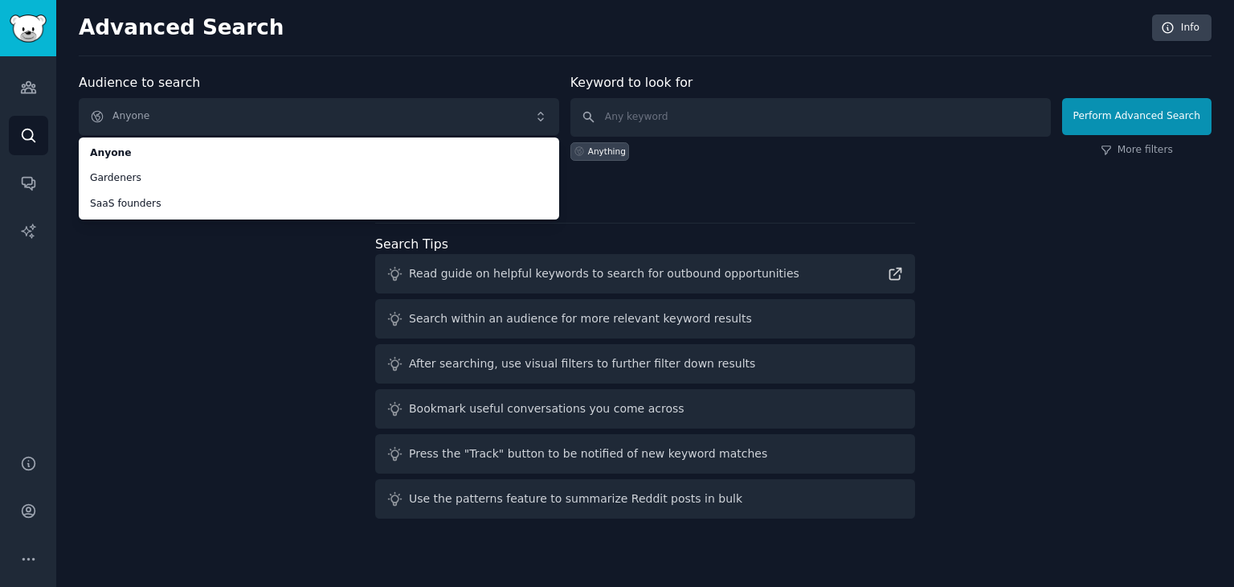
drag, startPoint x: 718, startPoint y: 96, endPoint x: 720, endPoint y: 129, distance: 33.8
click at [720, 129] on div "Keyword to look for Anything" at bounding box center [811, 117] width 481 height 88
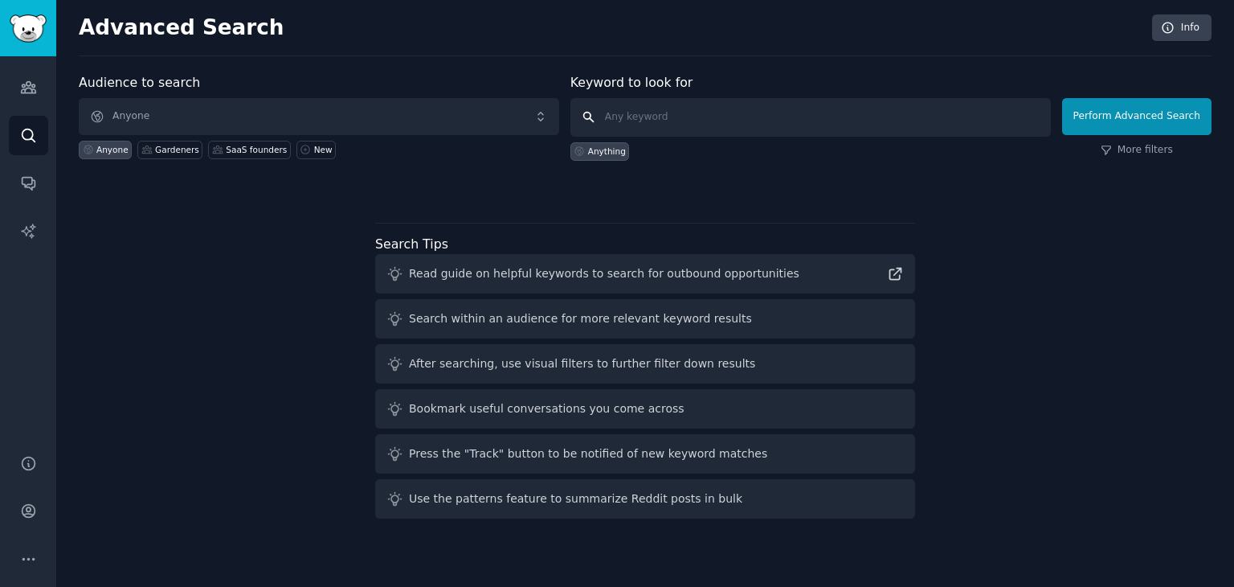
click at [720, 129] on input "text" at bounding box center [811, 117] width 481 height 39
type input "semen retention"
click button "Perform Advanced Search" at bounding box center [1136, 116] width 149 height 37
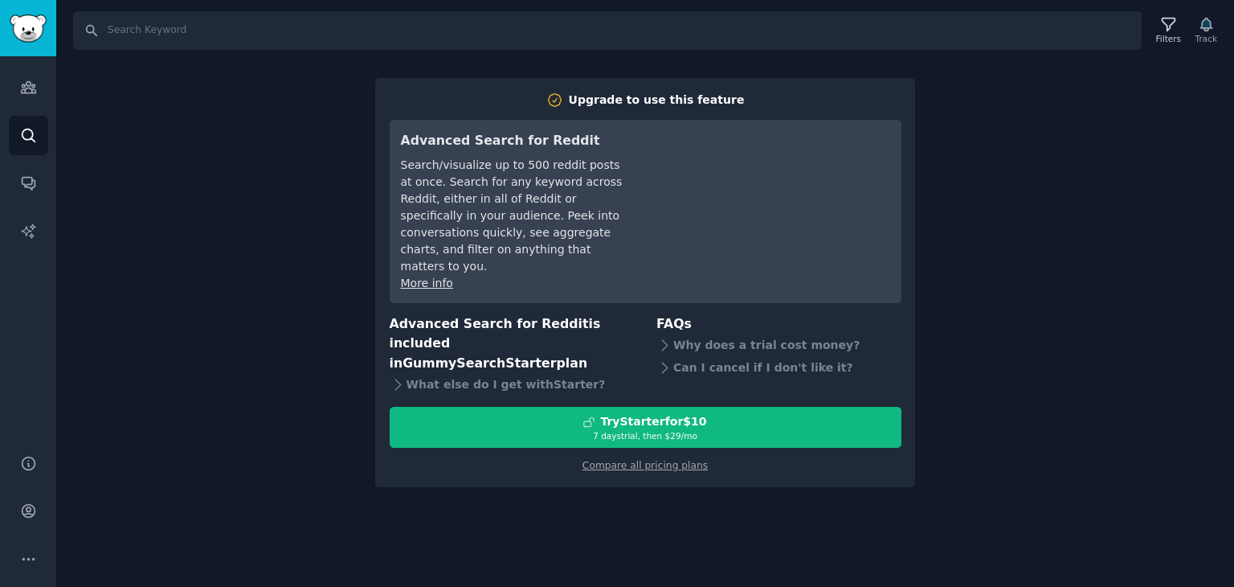
click at [234, 55] on div "Search Filters Track Upgrade to use this feature Advanced Search for Reddit Sea…" at bounding box center [645, 293] width 1178 height 587
click at [20, 129] on icon "Sidebar" at bounding box center [28, 135] width 17 height 17
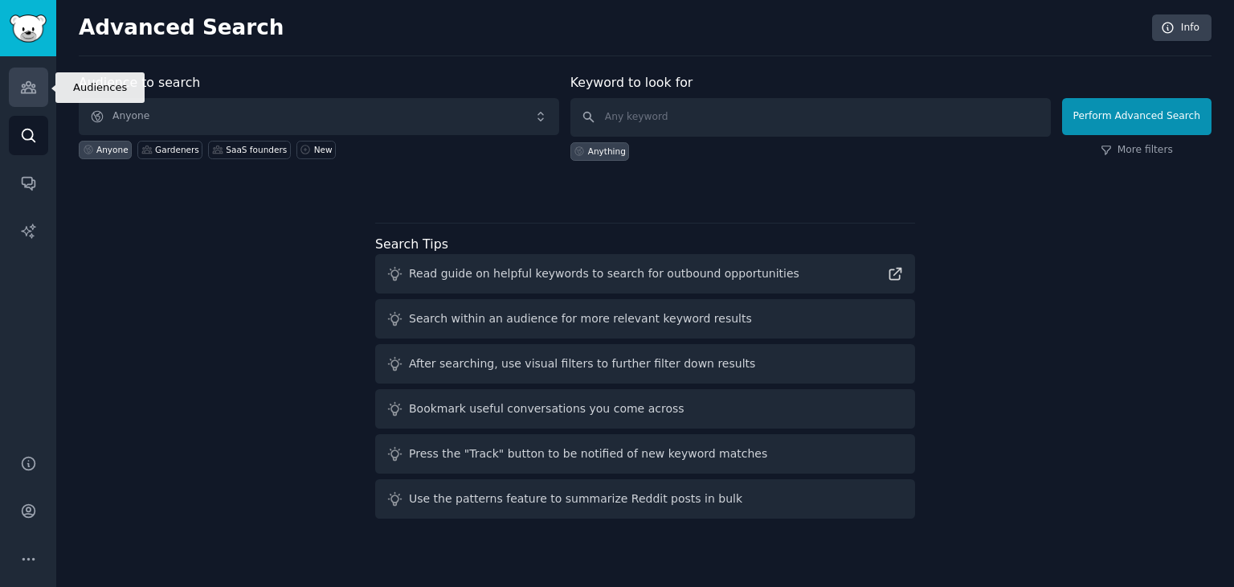
click at [26, 97] on link "Audiences" at bounding box center [28, 87] width 39 height 39
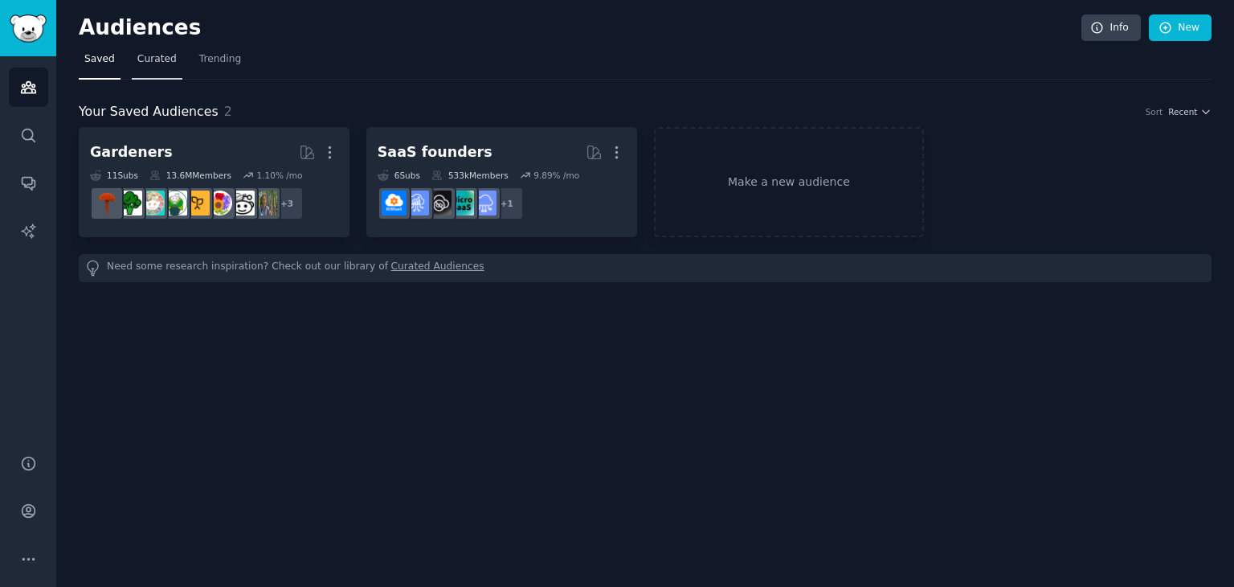
click at [164, 59] on span "Curated" at bounding box center [156, 59] width 39 height 14
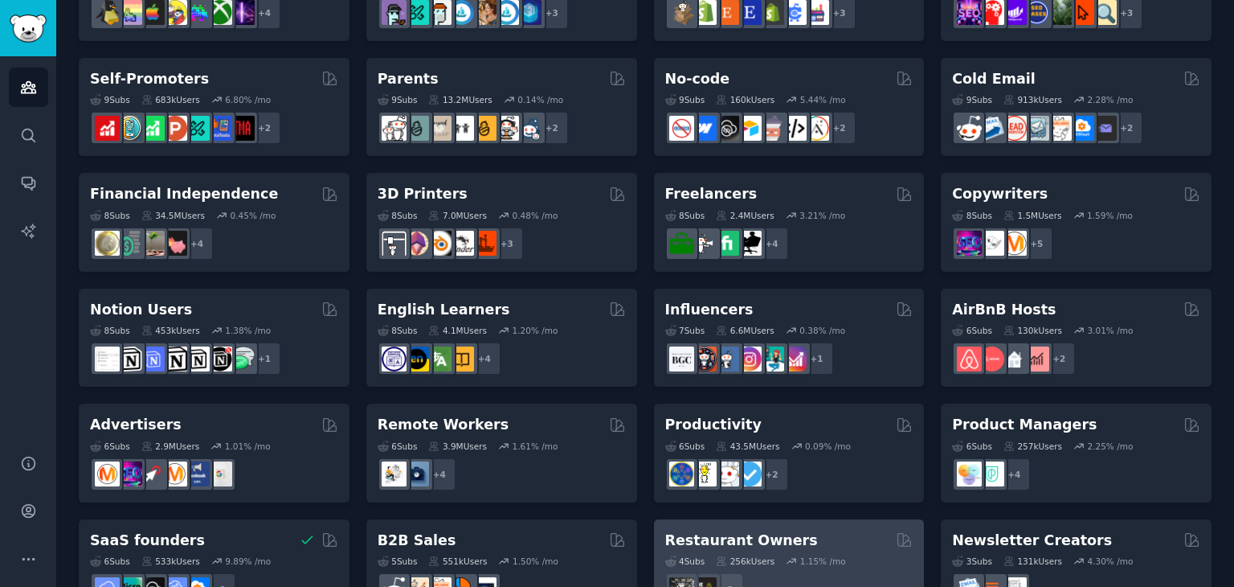
scroll to position [698, 0]
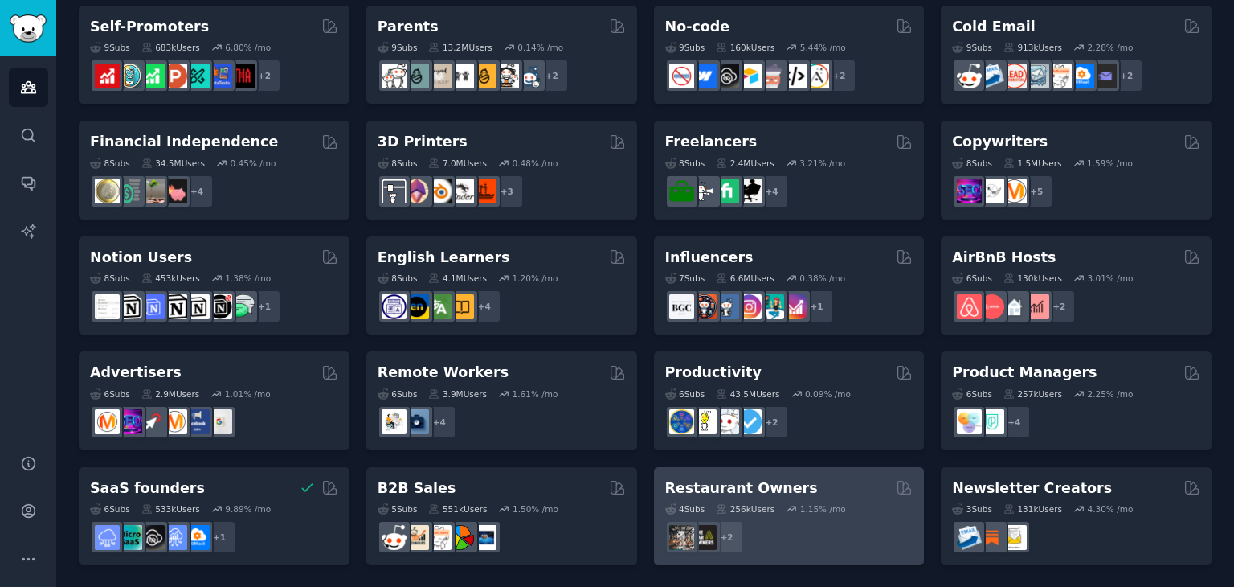
click at [749, 483] on h2 "Restaurant Owners" at bounding box center [741, 488] width 153 height 20
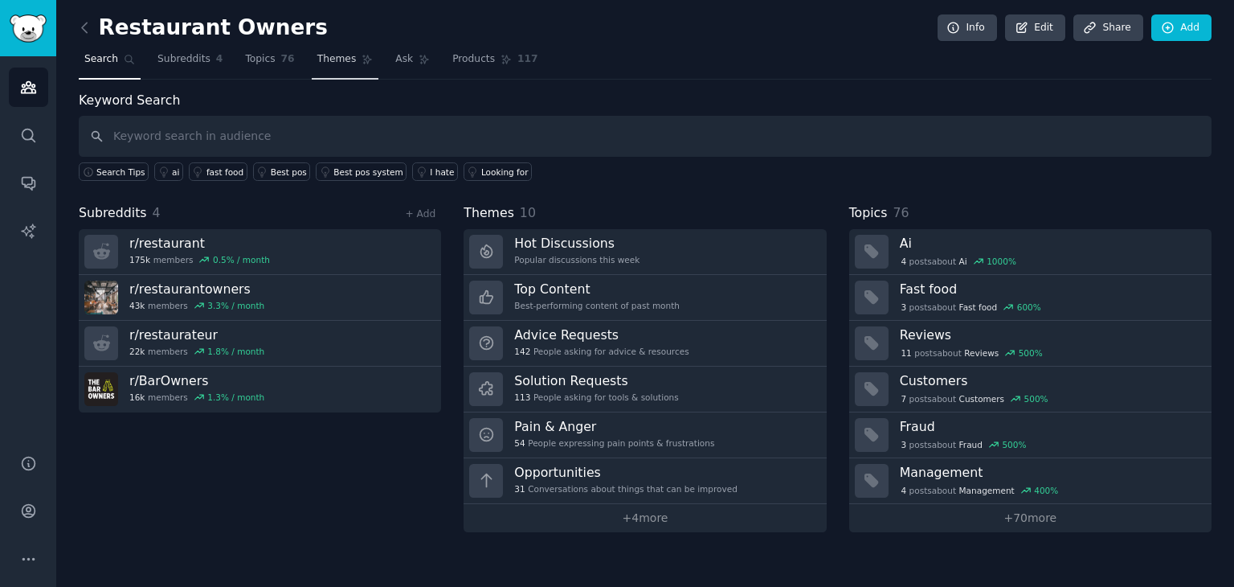
click at [317, 62] on span "Themes" at bounding box center [336, 59] width 39 height 14
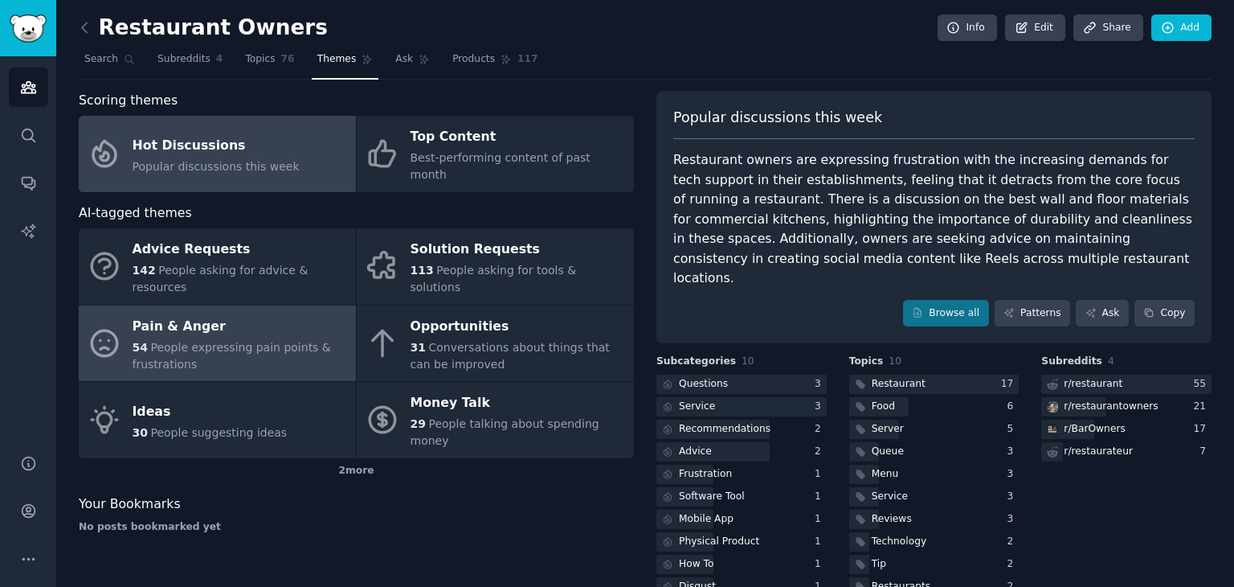
click at [219, 313] on div "Pain & Anger" at bounding box center [240, 326] width 215 height 26
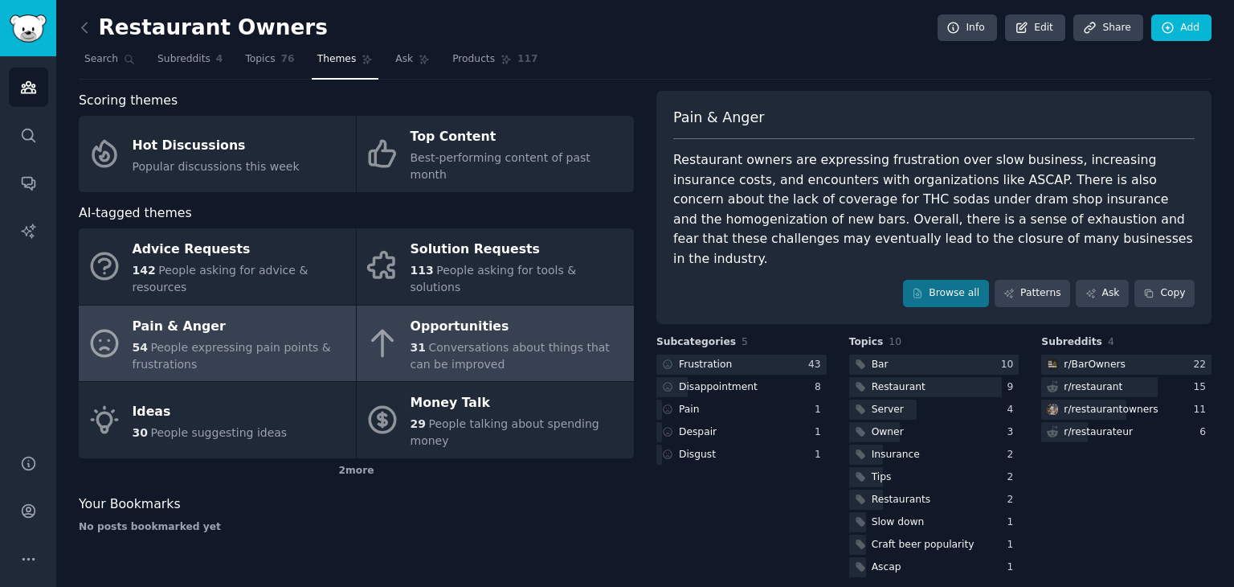
click at [526, 341] on span "Conversations about things that can be improved" at bounding box center [510, 356] width 199 height 30
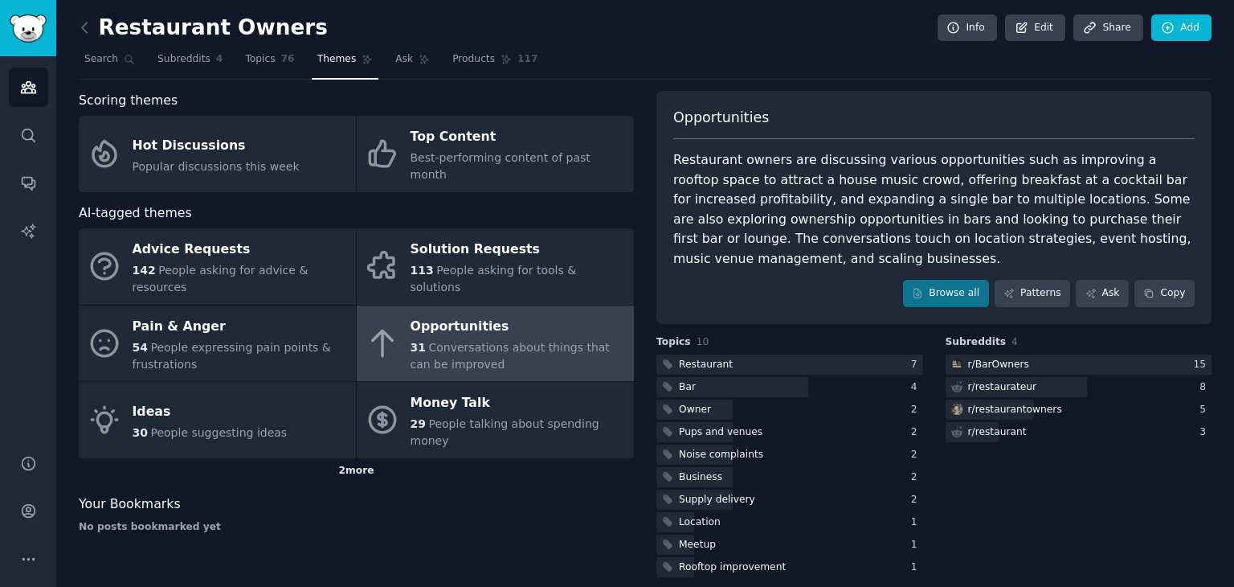
click at [346, 458] on div "2 more" at bounding box center [356, 471] width 555 height 26
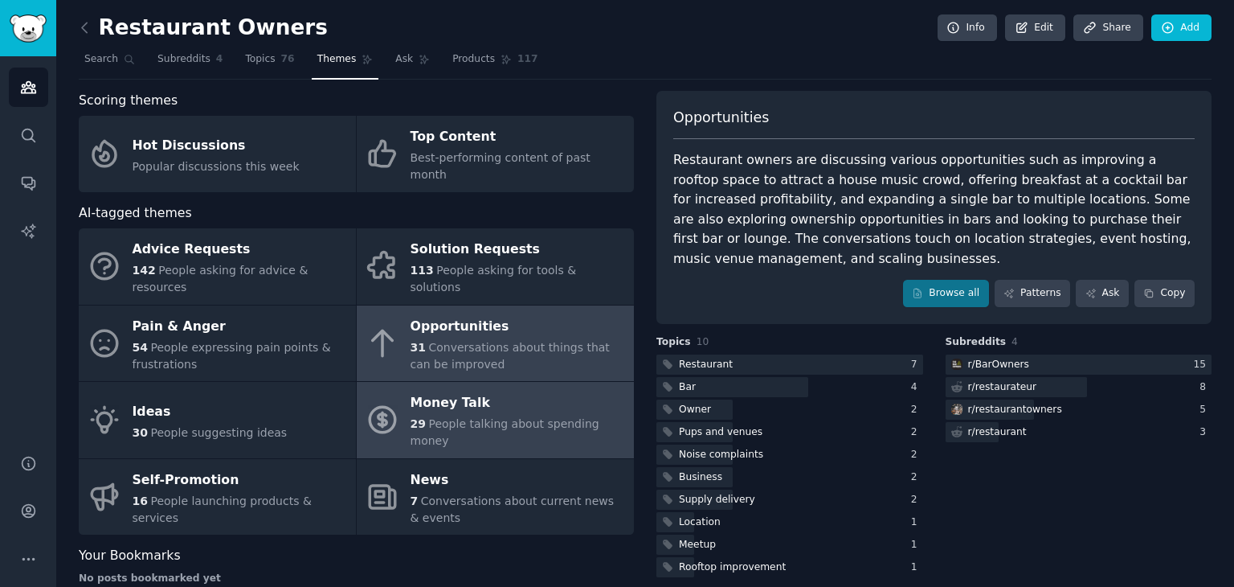
click at [455, 417] on span "People talking about spending money" at bounding box center [505, 432] width 189 height 30
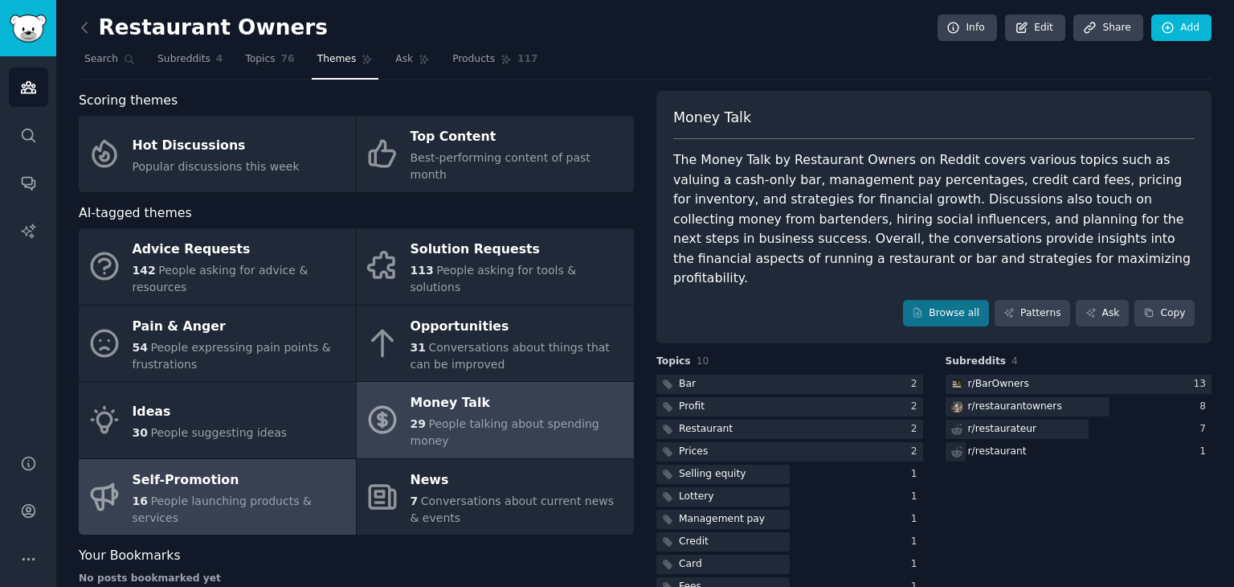
click at [260, 494] on span "People launching products & services" at bounding box center [222, 509] width 179 height 30
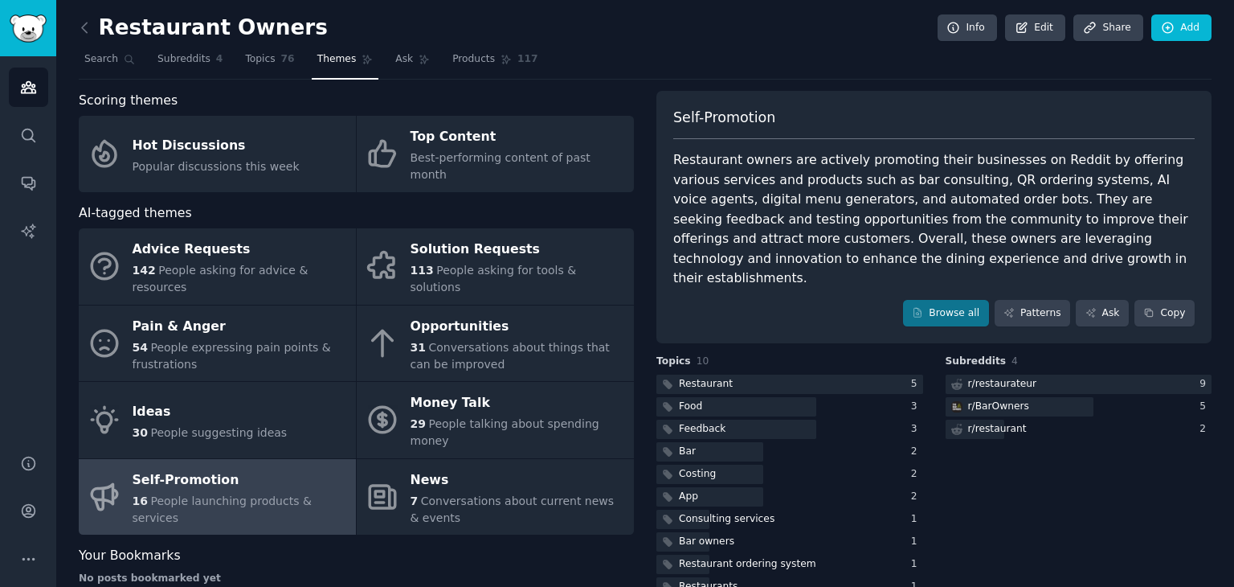
scroll to position [14, 0]
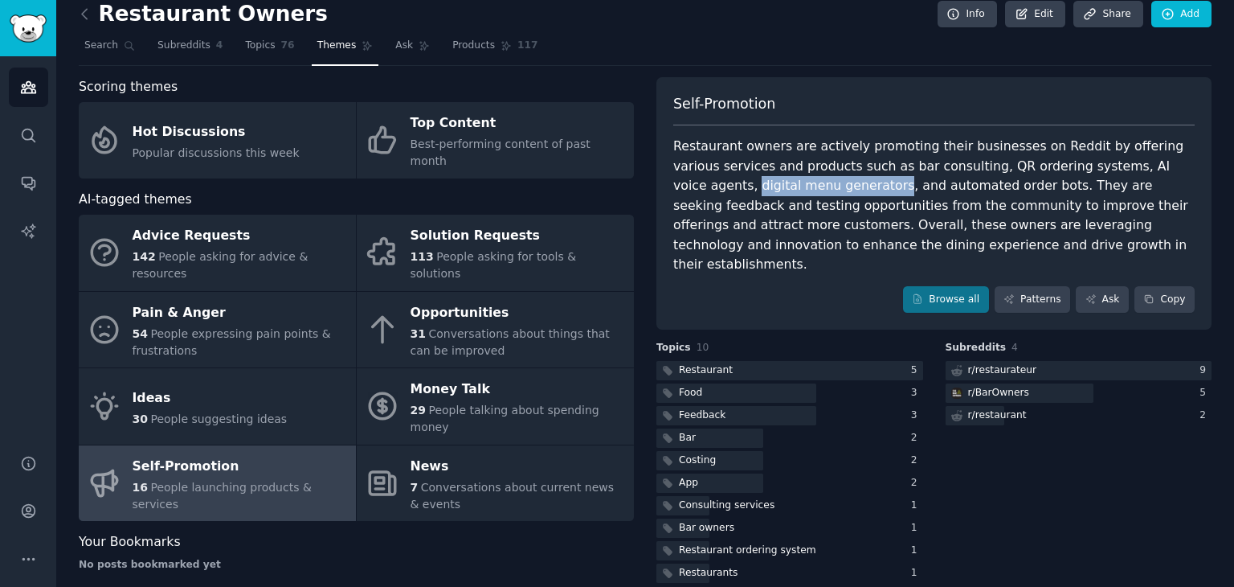
drag, startPoint x: 1141, startPoint y: 162, endPoint x: 764, endPoint y: 182, distance: 377.5
click at [764, 182] on div "Restaurant owners are actively promoting their businesses on Reddit by offering…" at bounding box center [934, 206] width 522 height 138
copy div "digital menu generators"
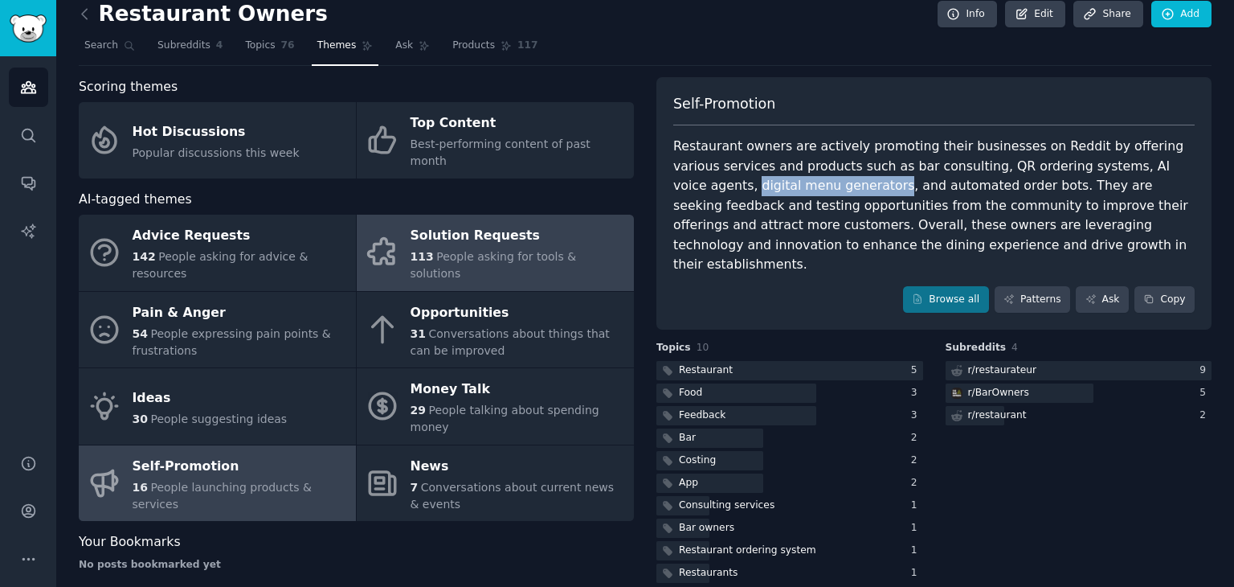
scroll to position [0, 0]
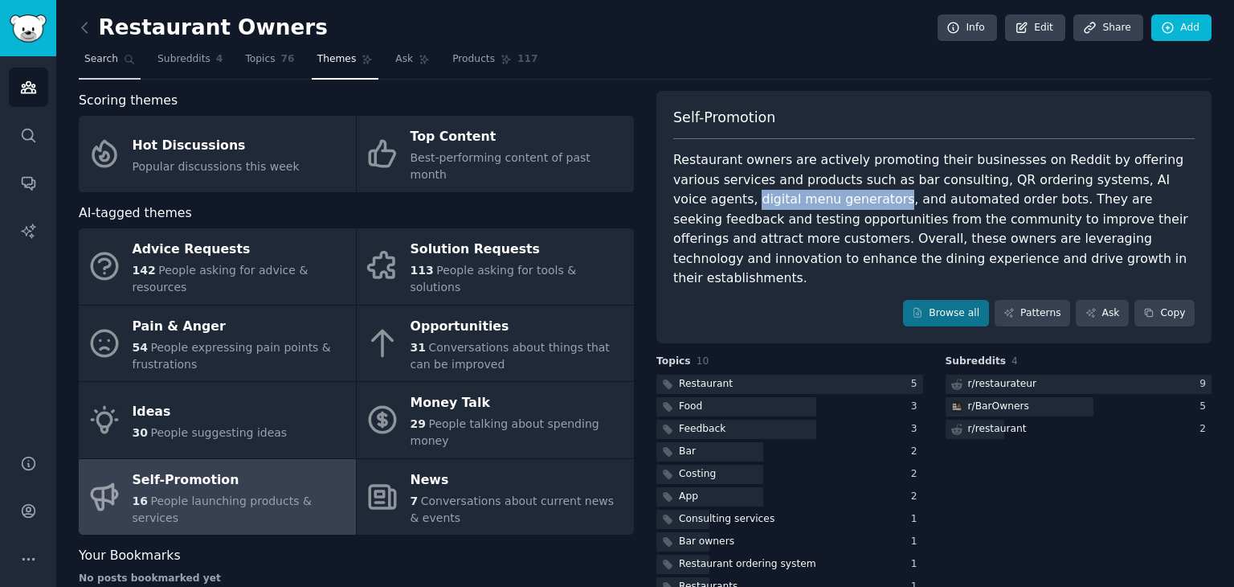
click at [106, 59] on span "Search" at bounding box center [101, 59] width 34 height 14
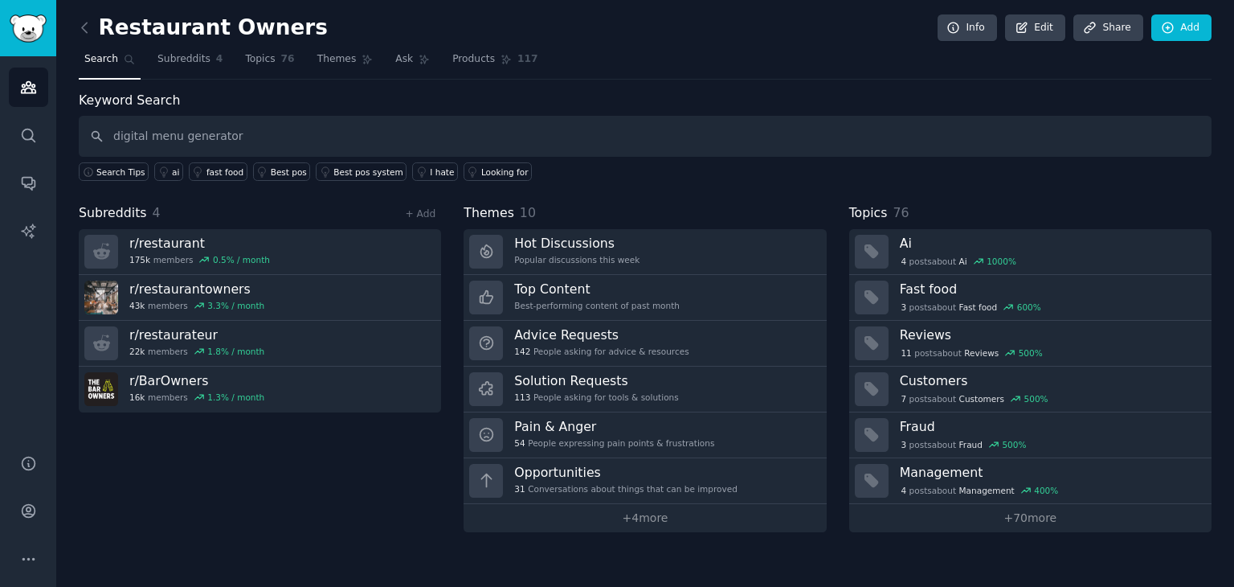
type input "digital menu generator"
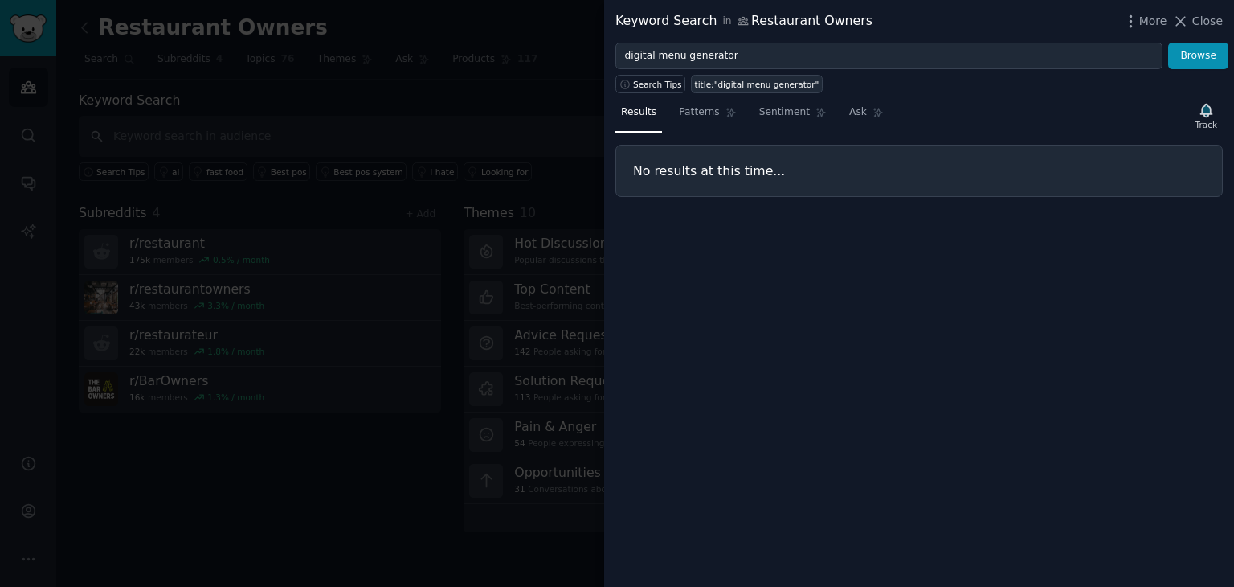
click at [727, 83] on div "title:"digital menu generator"" at bounding box center [757, 84] width 125 height 11
type input "title:"digital menu generator""
click at [665, 79] on span "Search Tips" at bounding box center [657, 84] width 49 height 11
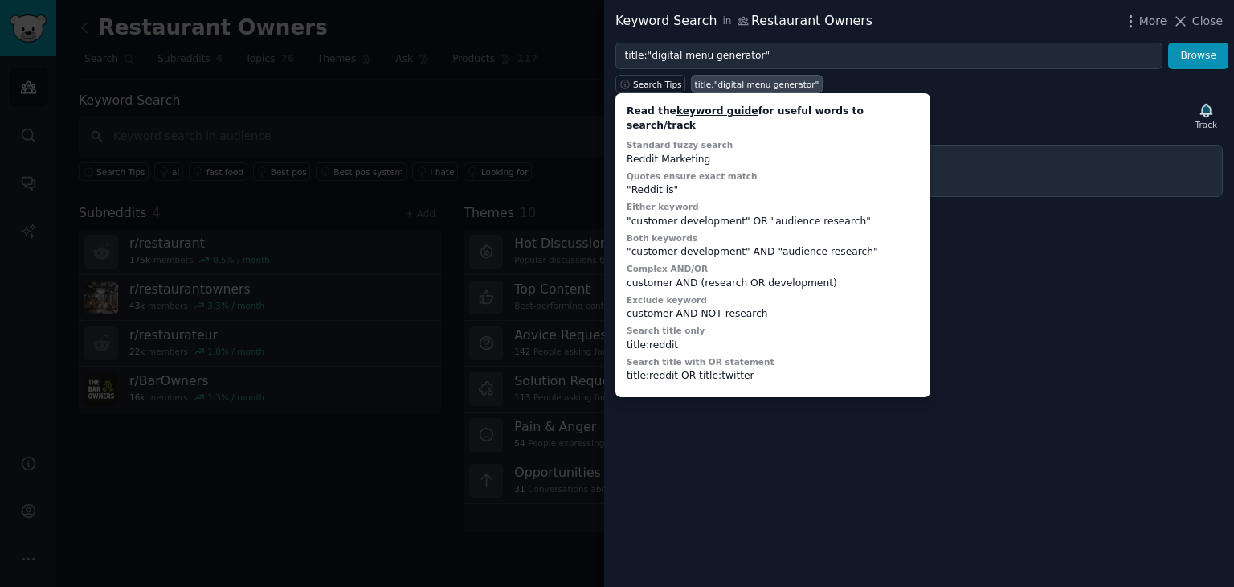
click at [1043, 127] on div "Results Patterns Sentiment Ask Track" at bounding box center [919, 116] width 630 height 35
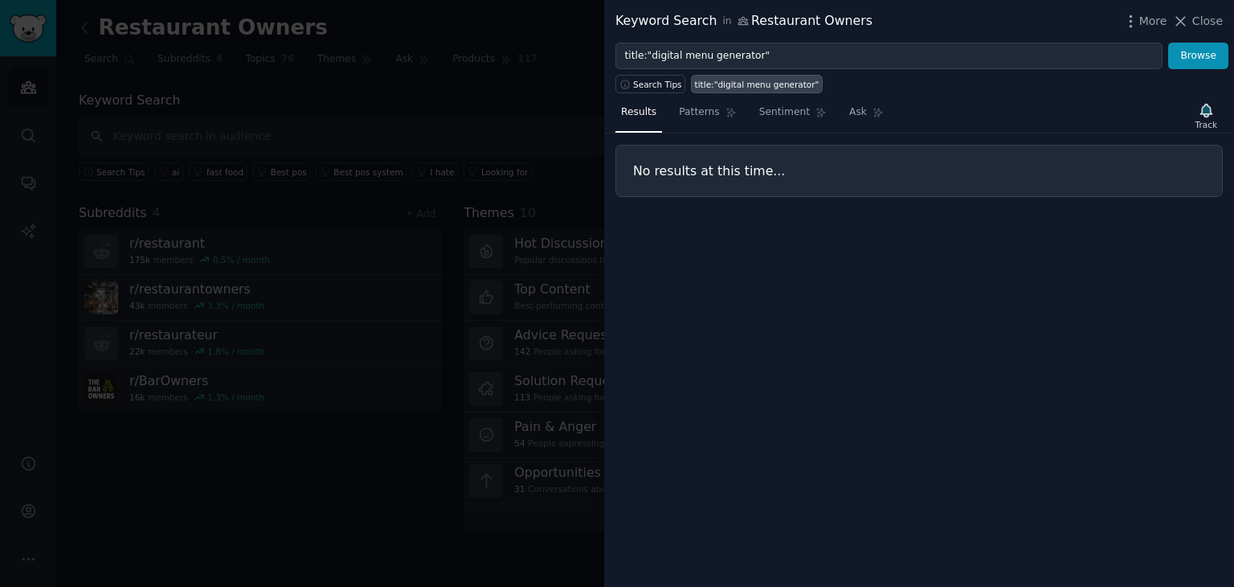
click at [780, 82] on div "title:"digital menu generator"" at bounding box center [757, 84] width 125 height 11
click at [1186, 27] on icon at bounding box center [1181, 21] width 17 height 17
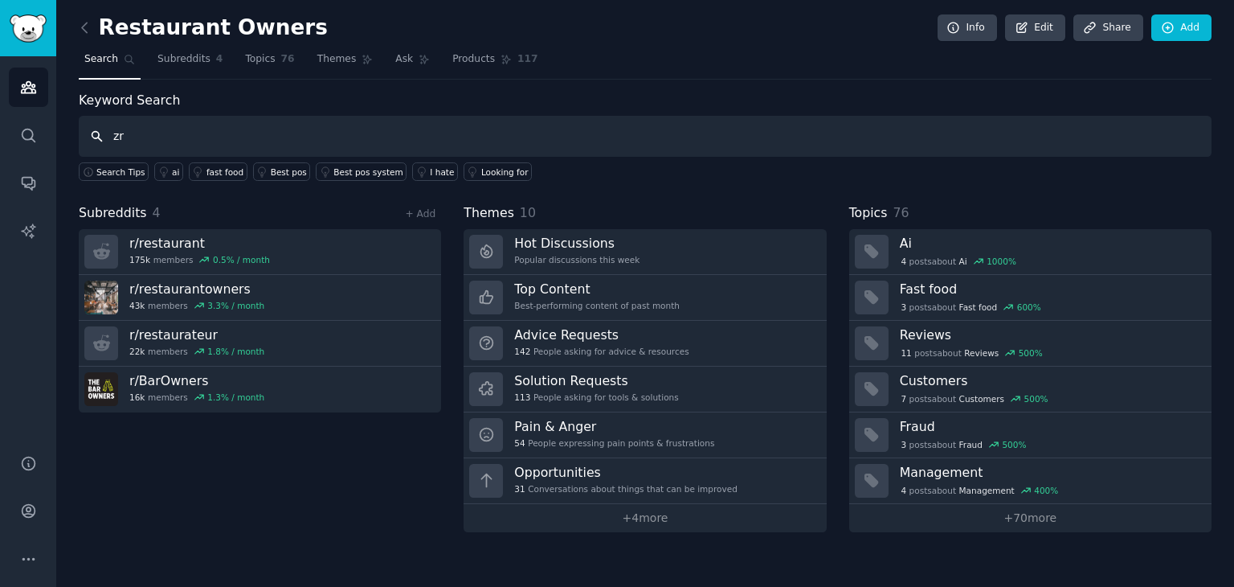
type input "z"
type input "qr"
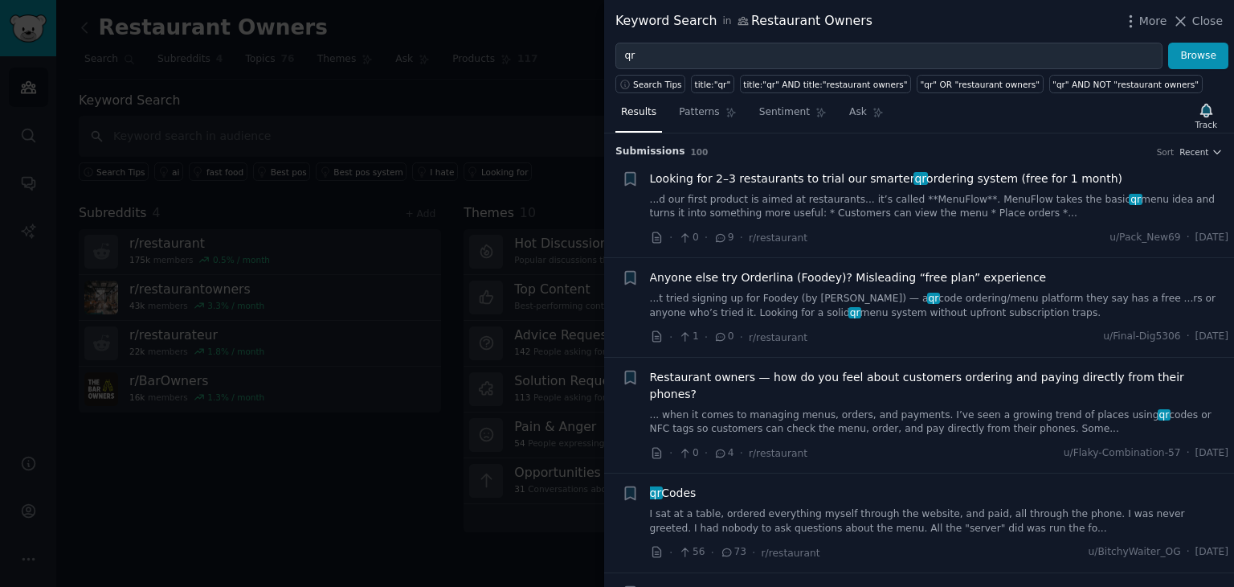
click at [751, 178] on span "Looking for 2–3 restaurants to trial our smarter qr ordering system (free for 1…" at bounding box center [886, 178] width 473 height 17
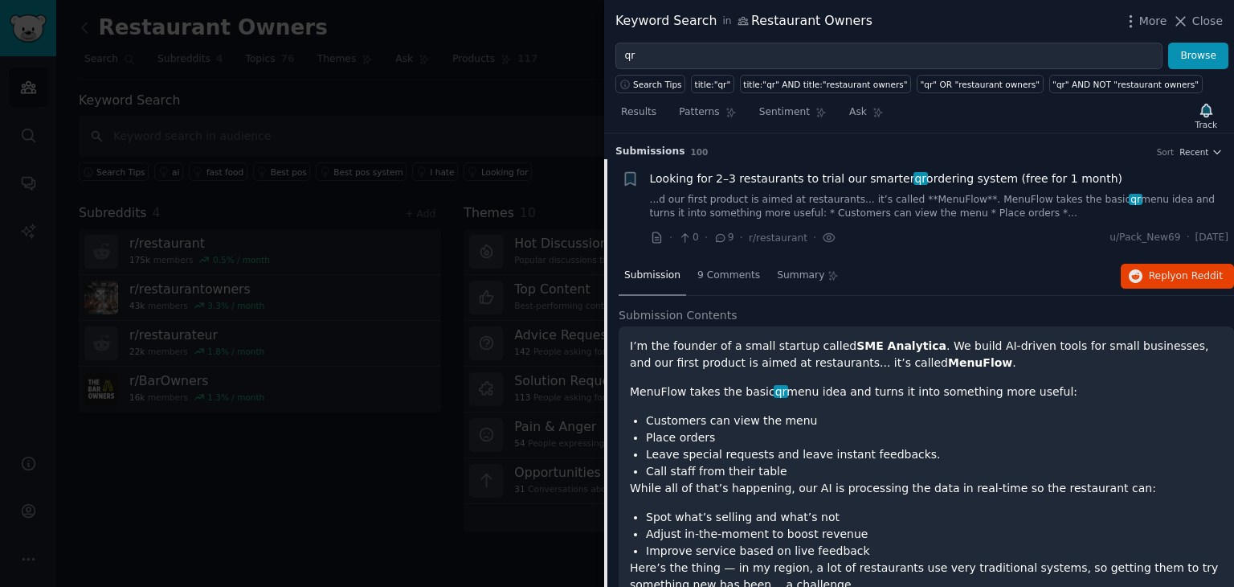
click at [948, 361] on strong "MenuFlow" at bounding box center [980, 362] width 64 height 13
